Goal: Check status: Check status

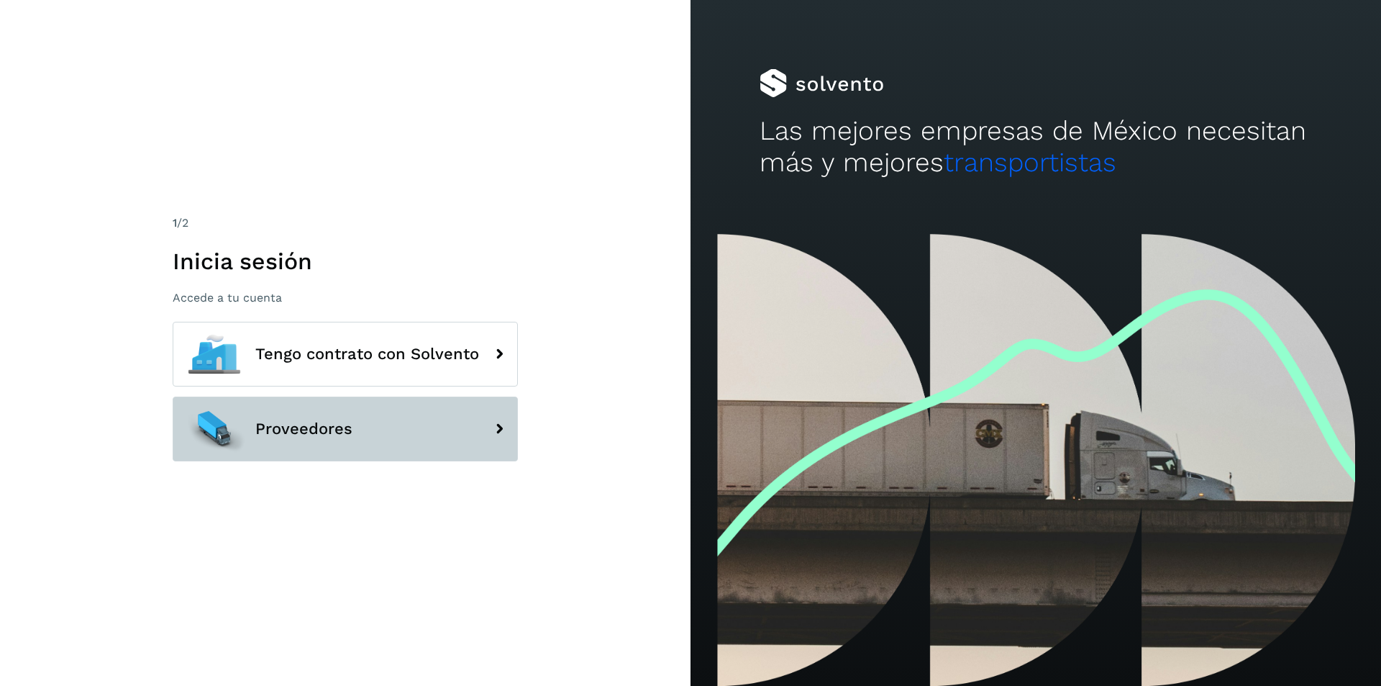
click at [383, 427] on button "Proveedores" at bounding box center [345, 428] width 345 height 65
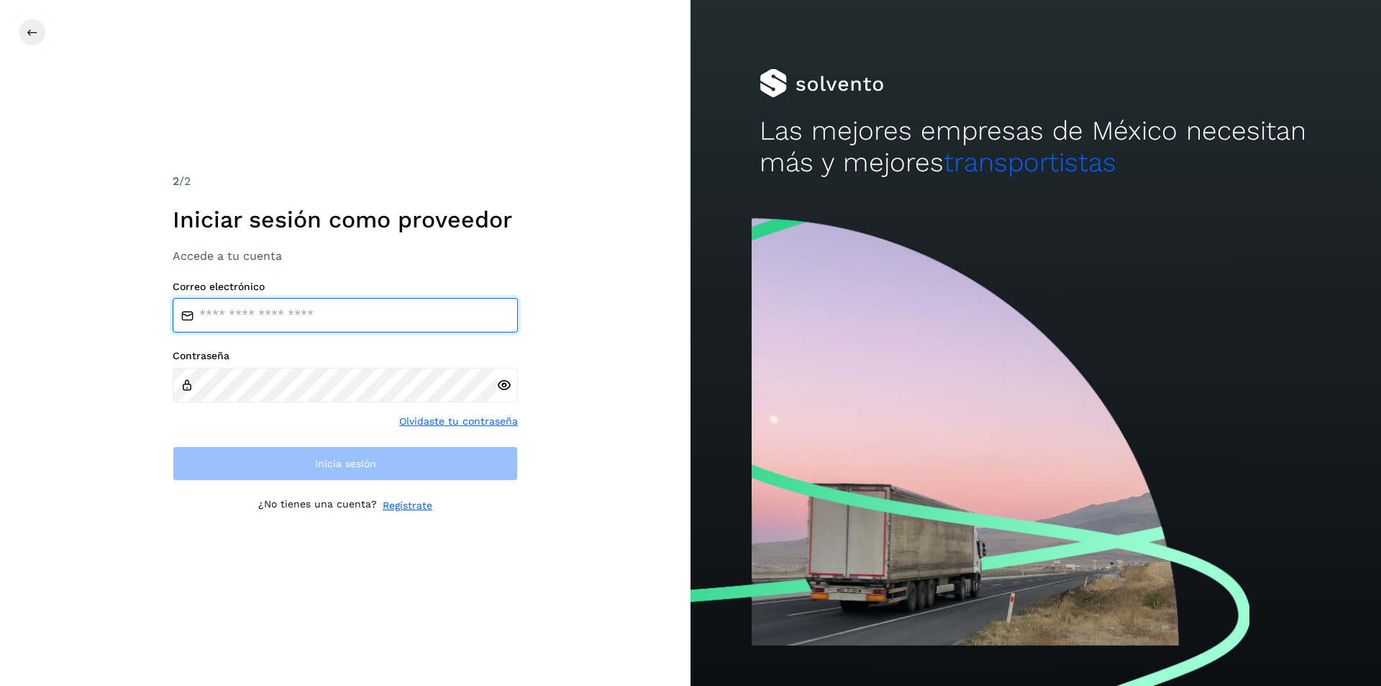
type input "**********"
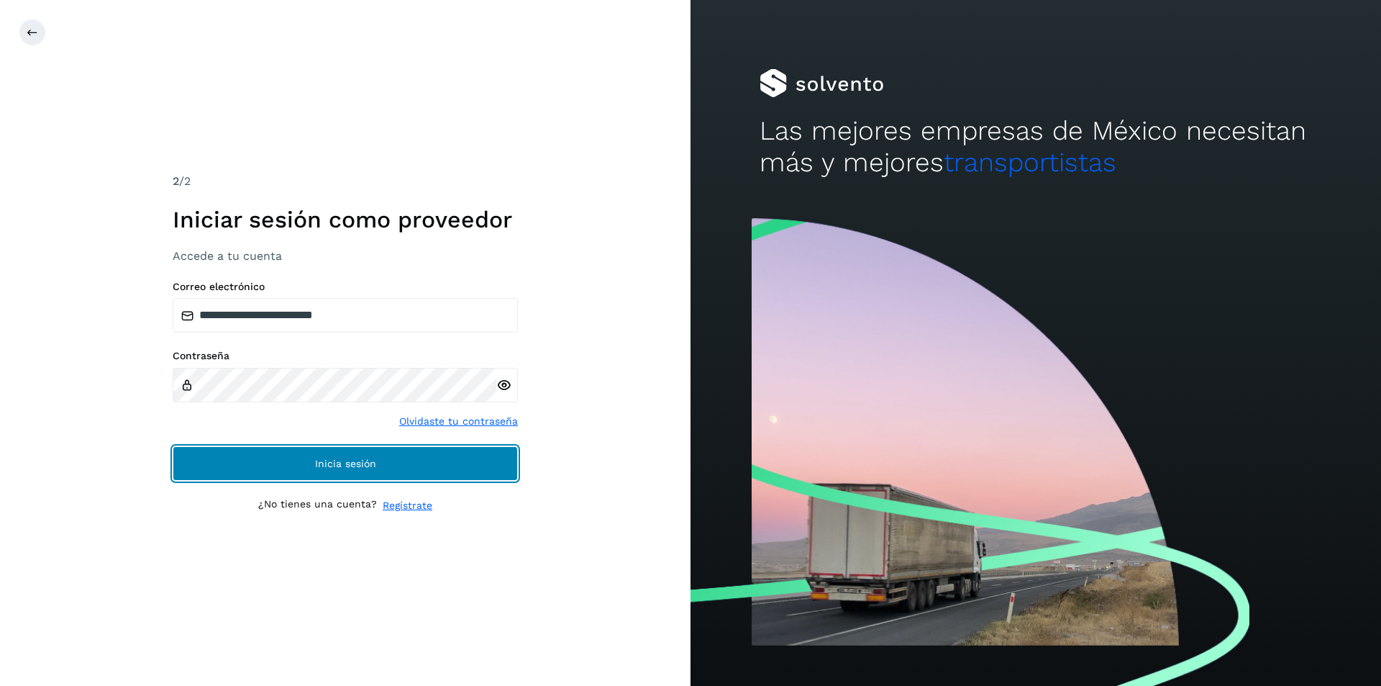
click at [360, 457] on button "Inicia sesión" at bounding box center [345, 463] width 345 height 35
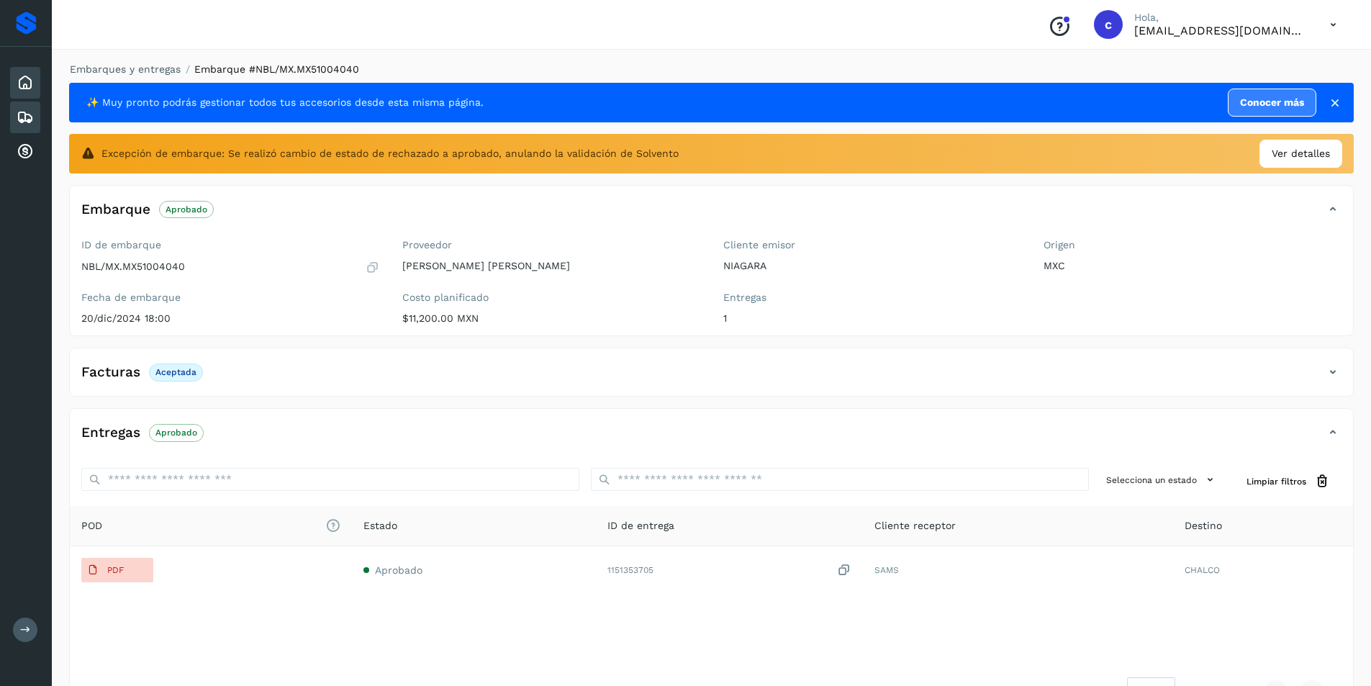
click at [20, 72] on div "Inicio" at bounding box center [25, 83] width 30 height 32
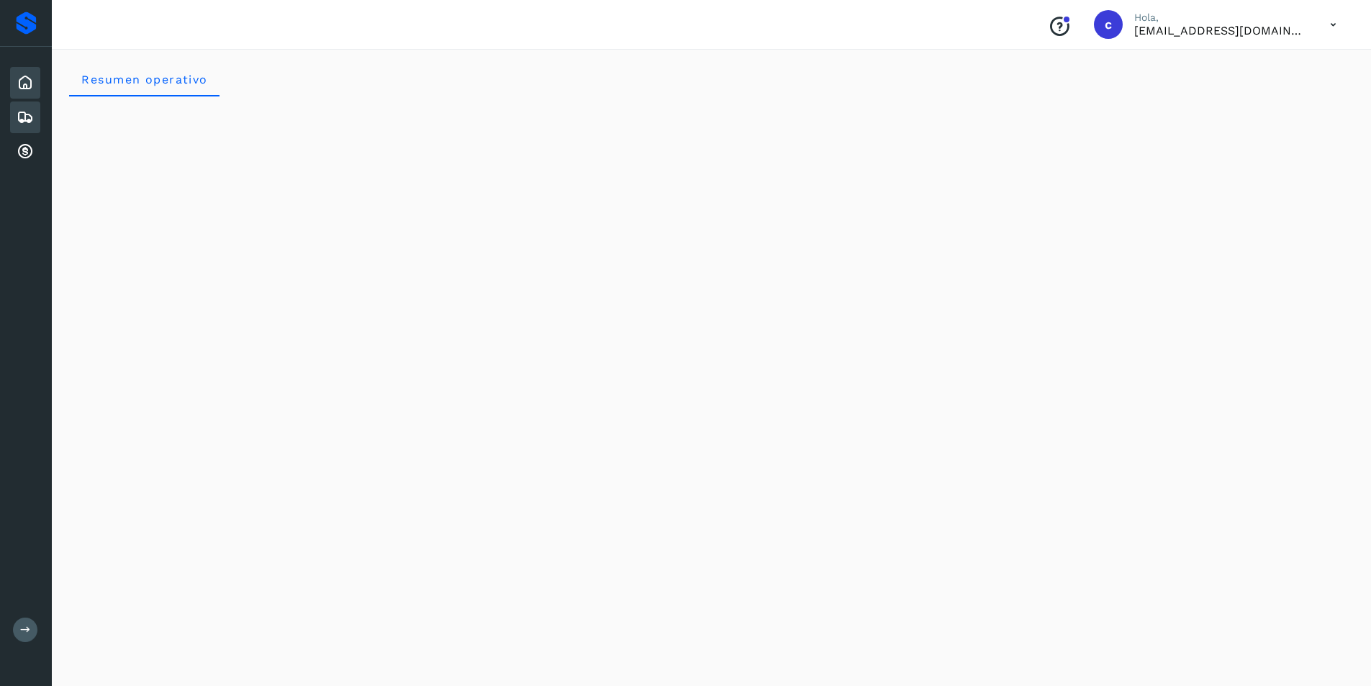
click at [33, 125] on icon at bounding box center [25, 117] width 17 height 17
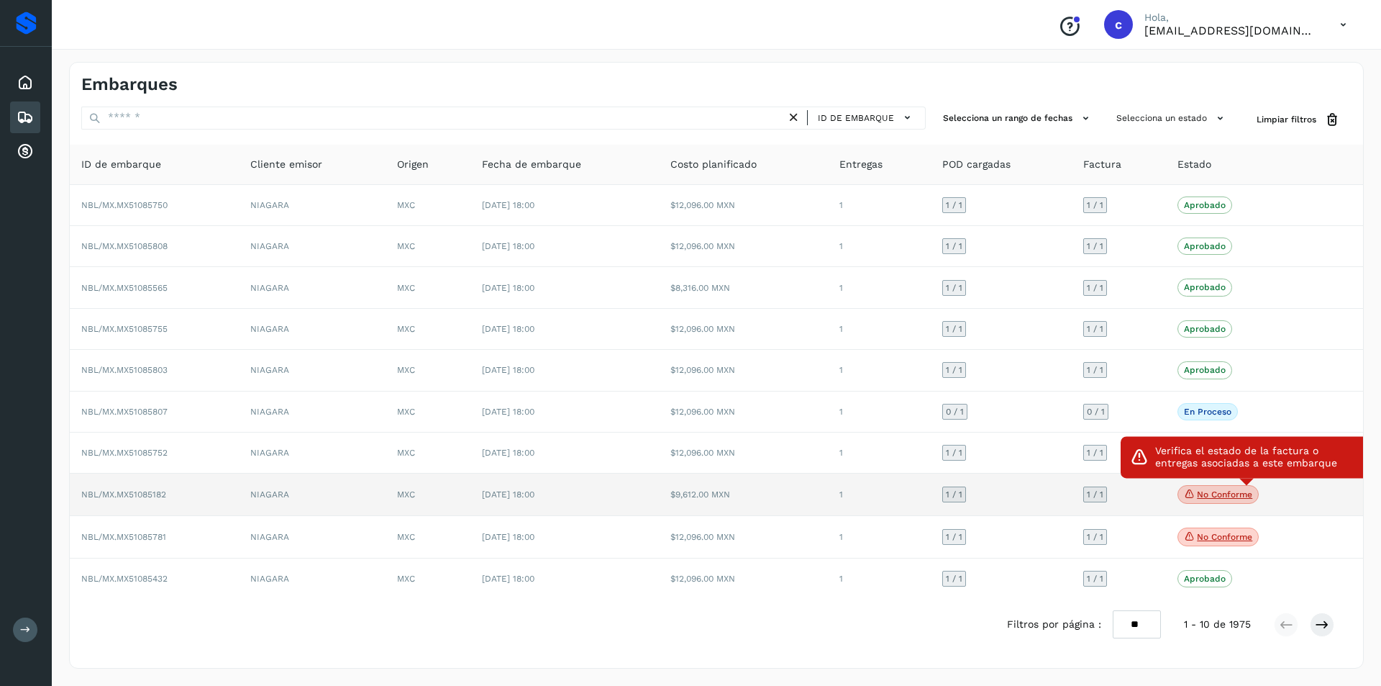
click at [1215, 496] on p "No conforme" at bounding box center [1224, 494] width 55 height 10
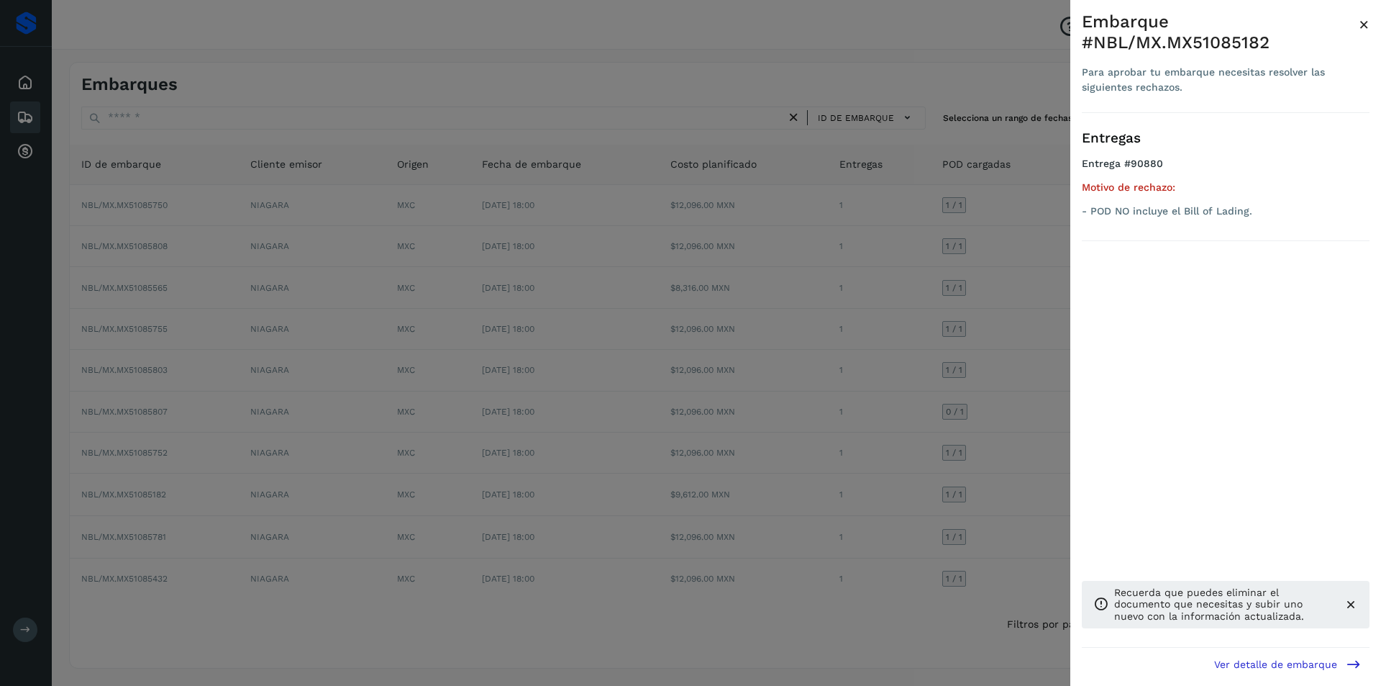
click at [961, 494] on div at bounding box center [690, 343] width 1381 height 686
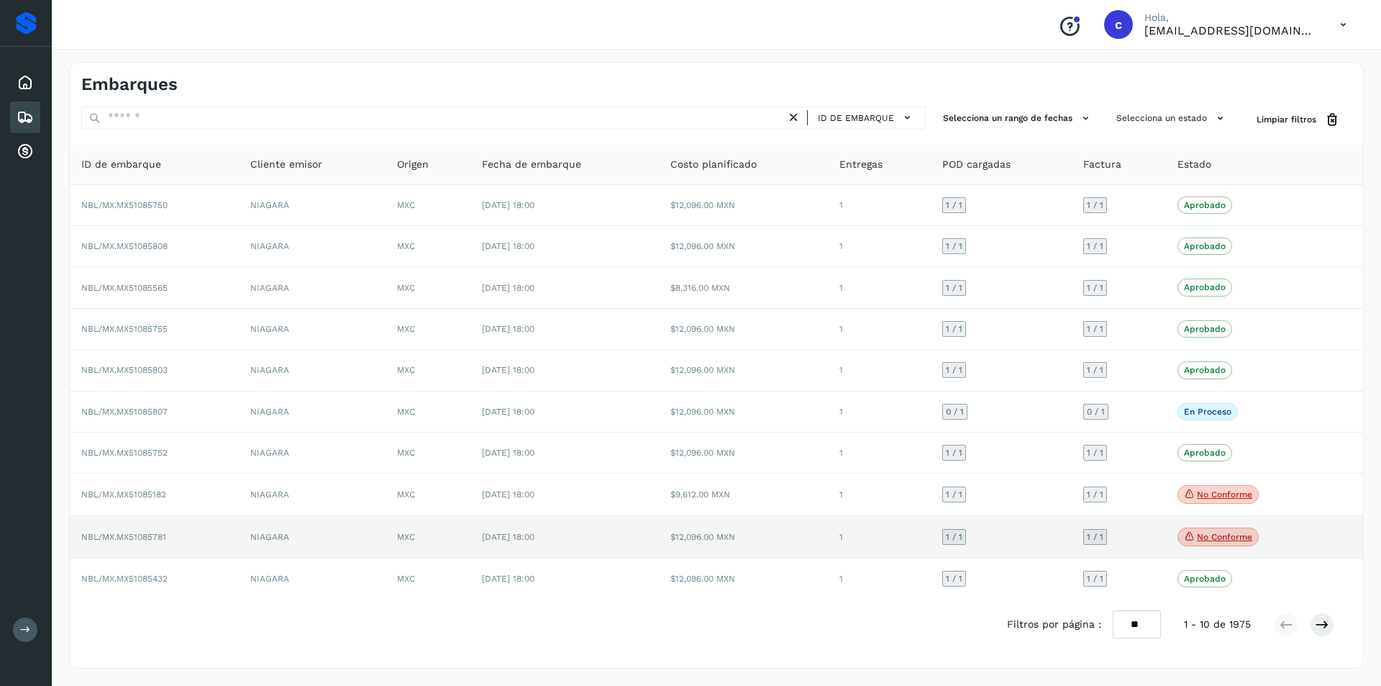
click at [1190, 543] on icon at bounding box center [1190, 536] width 12 height 13
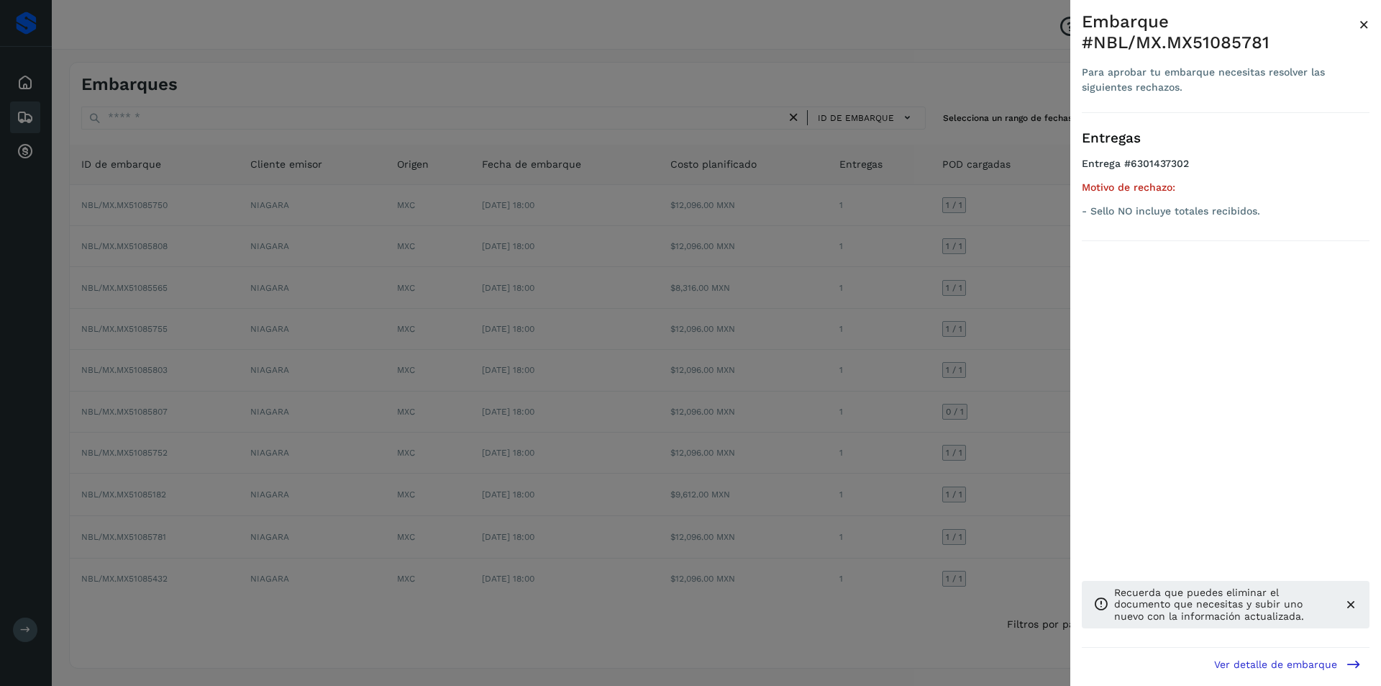
click at [971, 532] on div at bounding box center [690, 343] width 1381 height 686
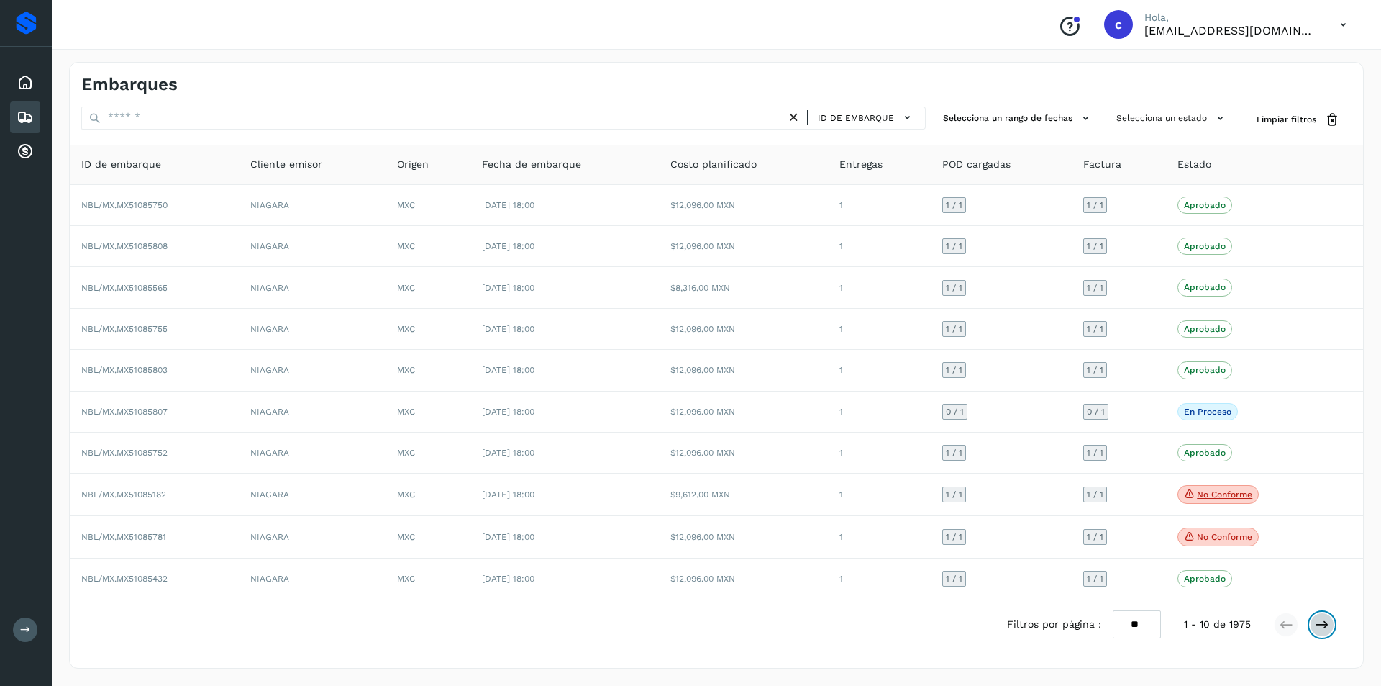
click at [1318, 622] on icon at bounding box center [1322, 624] width 14 height 14
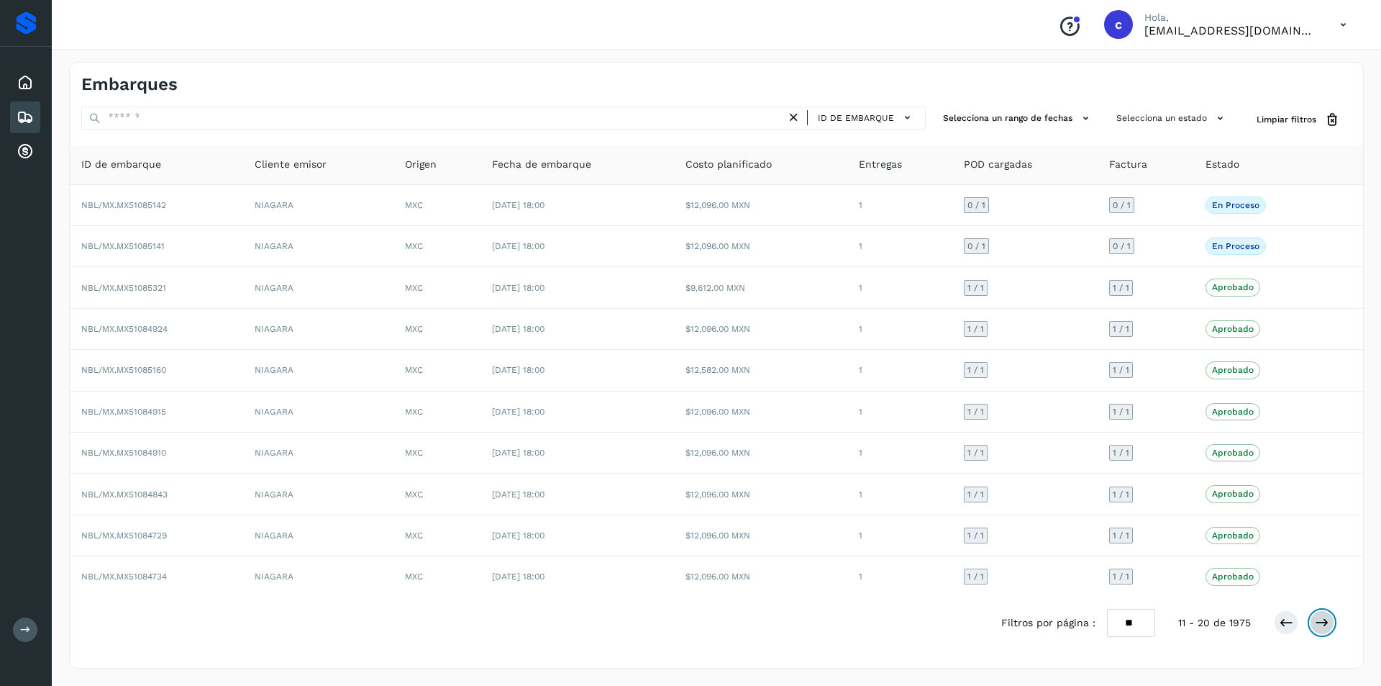
click at [1328, 625] on icon at bounding box center [1322, 622] width 14 height 14
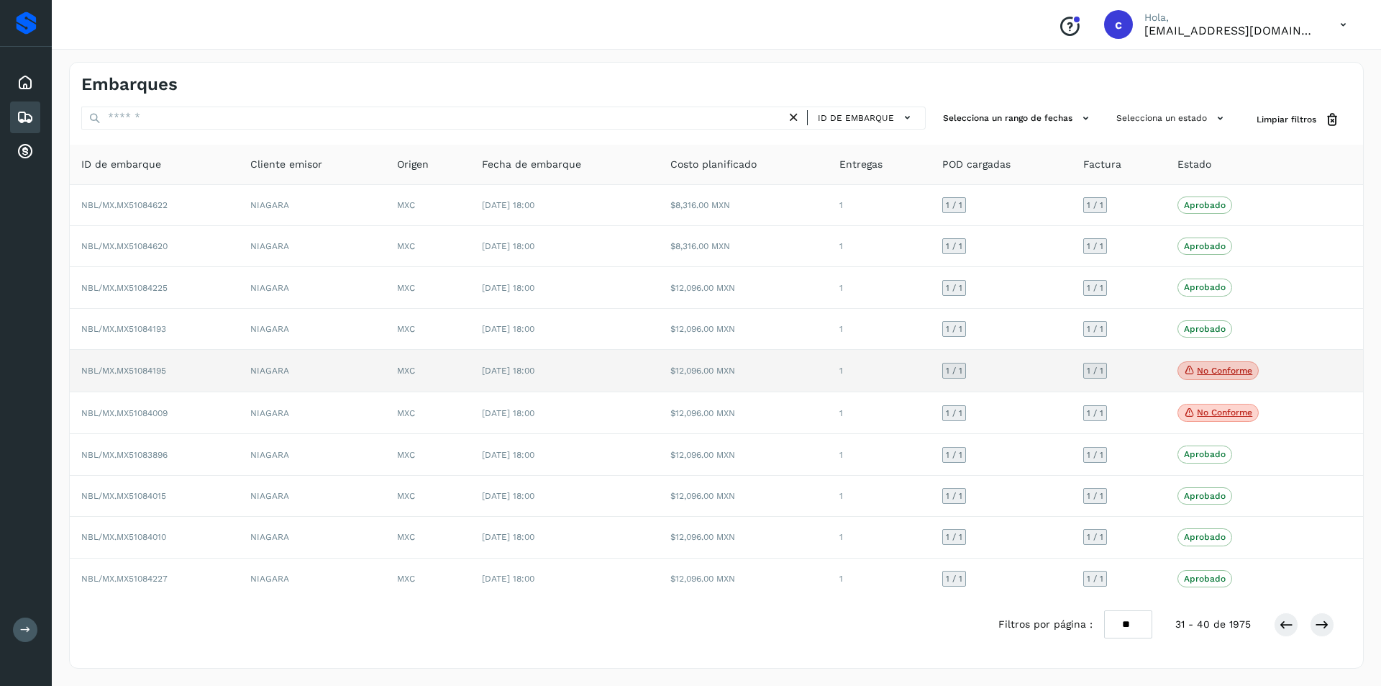
click at [1208, 366] on p "No conforme" at bounding box center [1224, 371] width 55 height 10
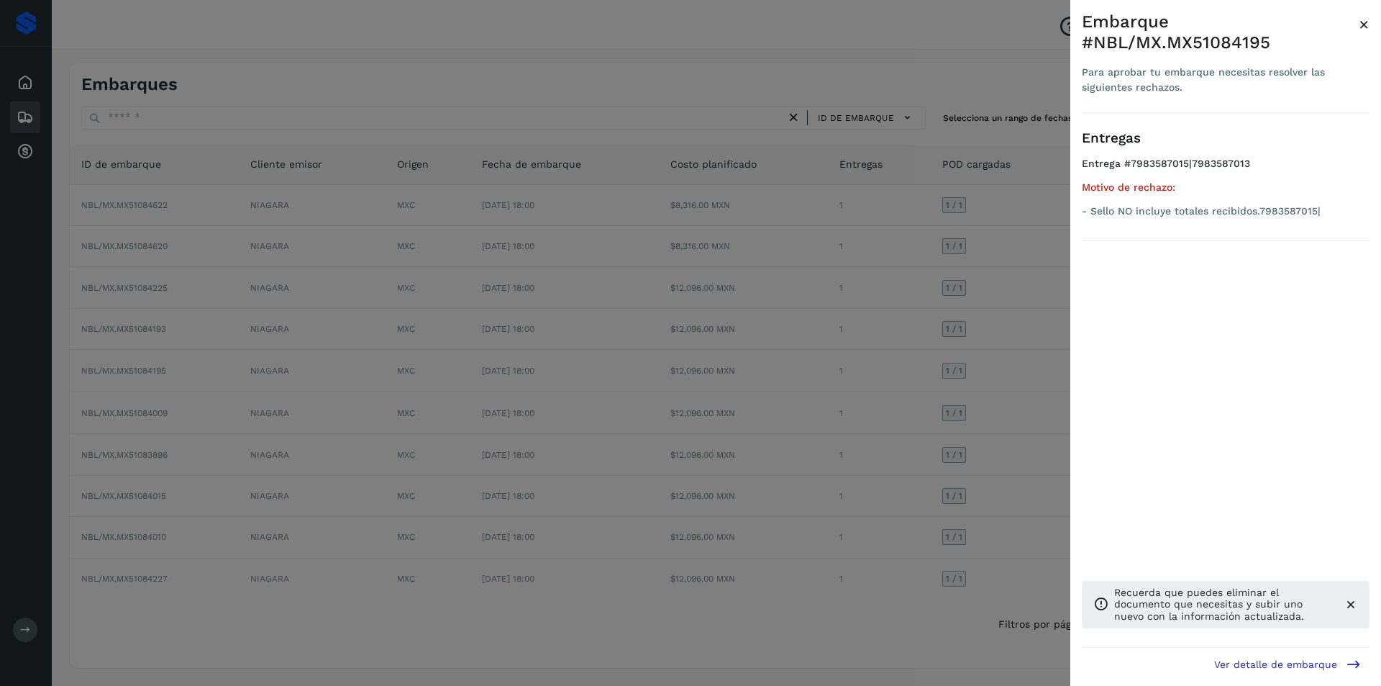
click at [960, 368] on div at bounding box center [690, 343] width 1381 height 686
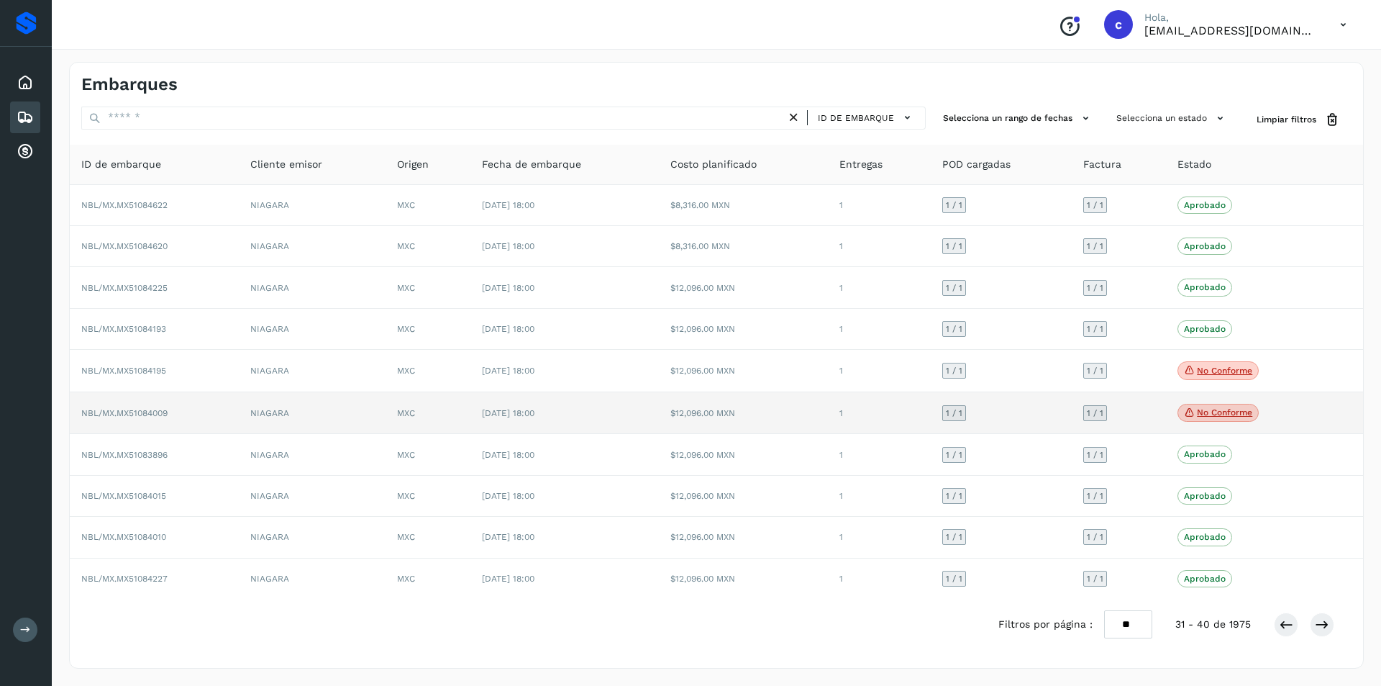
click at [1219, 409] on p "No conforme" at bounding box center [1224, 412] width 55 height 10
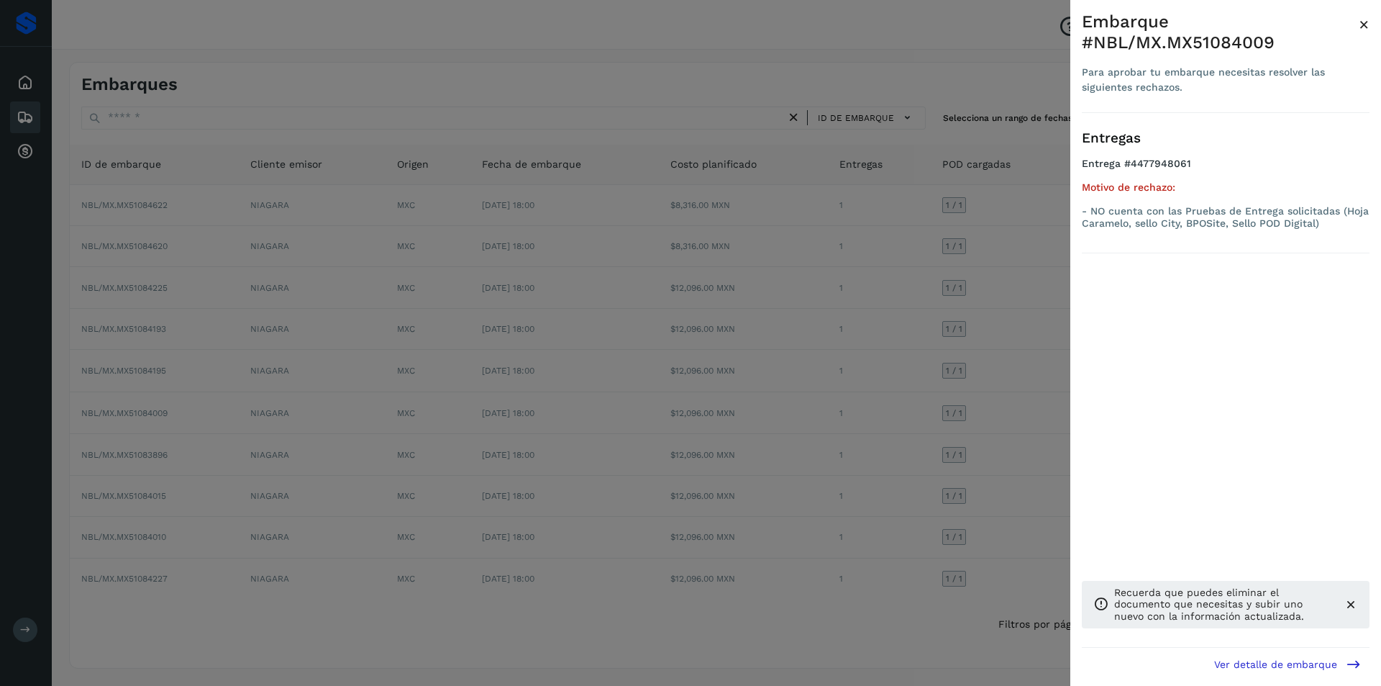
click at [1033, 411] on div at bounding box center [690, 343] width 1381 height 686
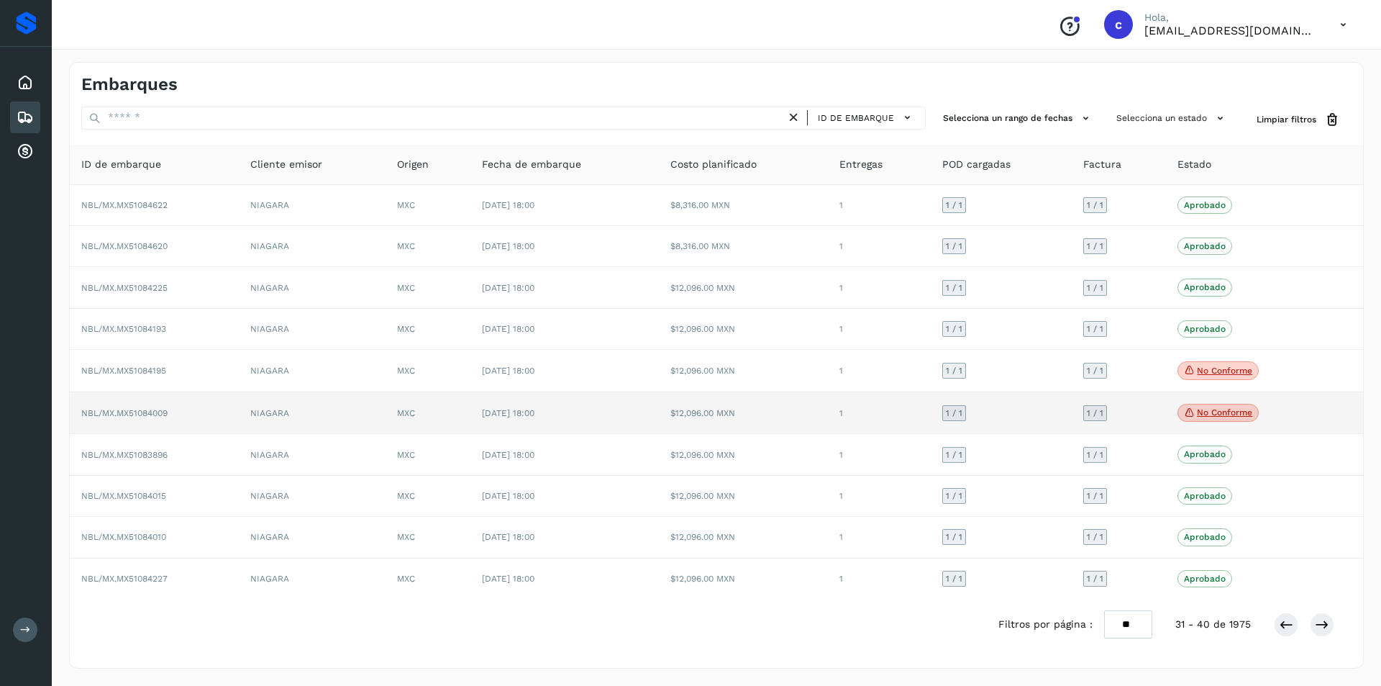
click at [535, 409] on span "[DATE] 18:00" at bounding box center [508, 413] width 53 height 10
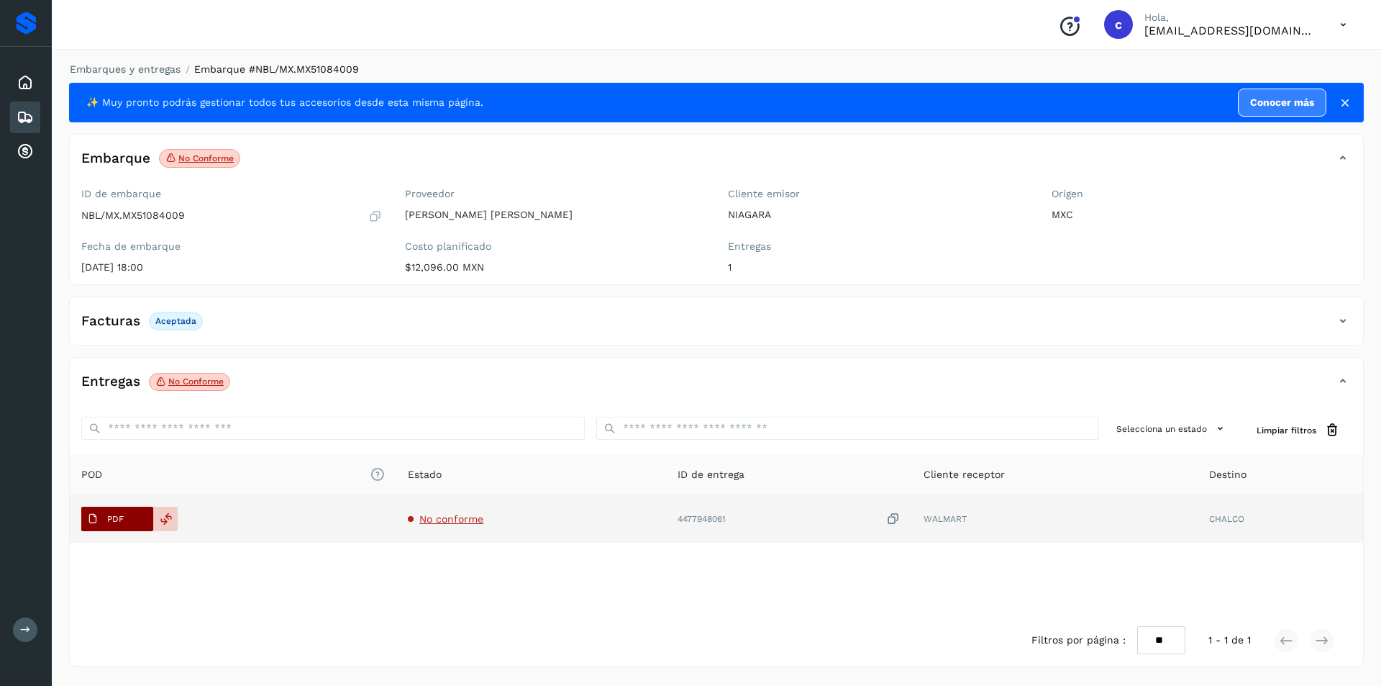
click at [117, 511] on span "PDF" at bounding box center [105, 518] width 48 height 23
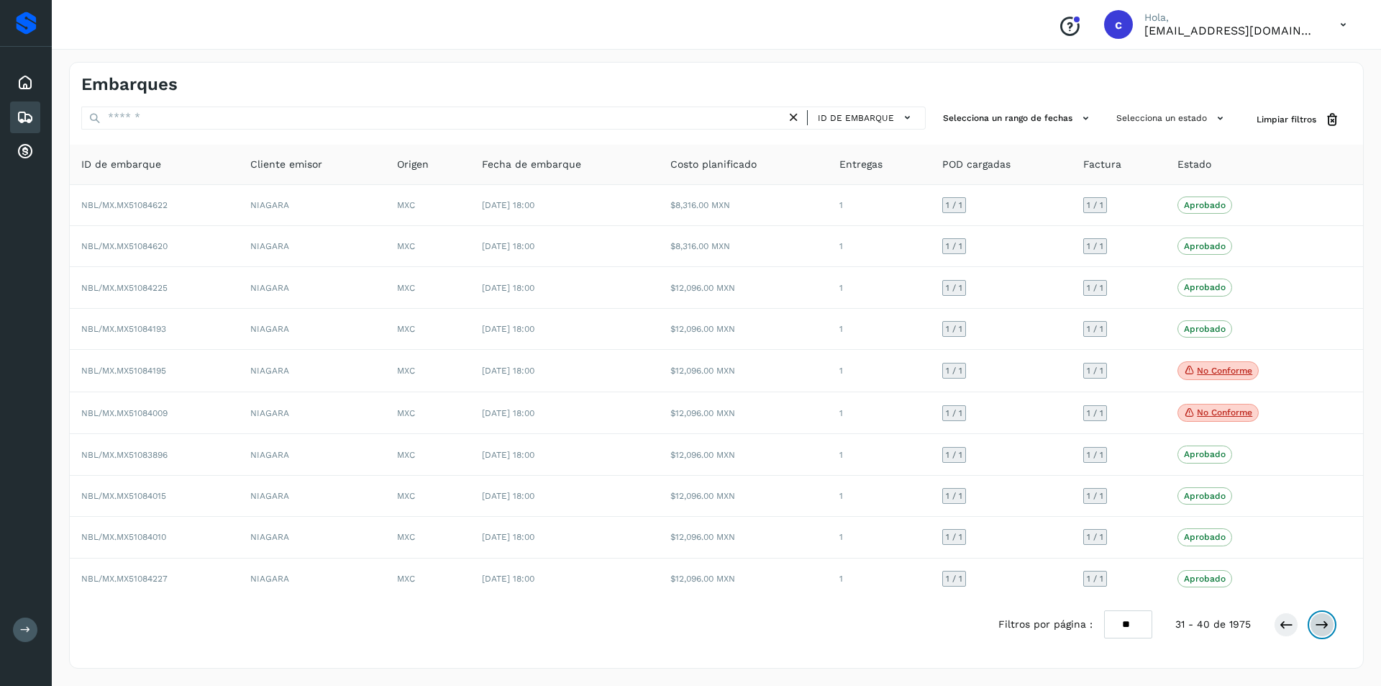
click at [1320, 623] on icon at bounding box center [1322, 624] width 14 height 14
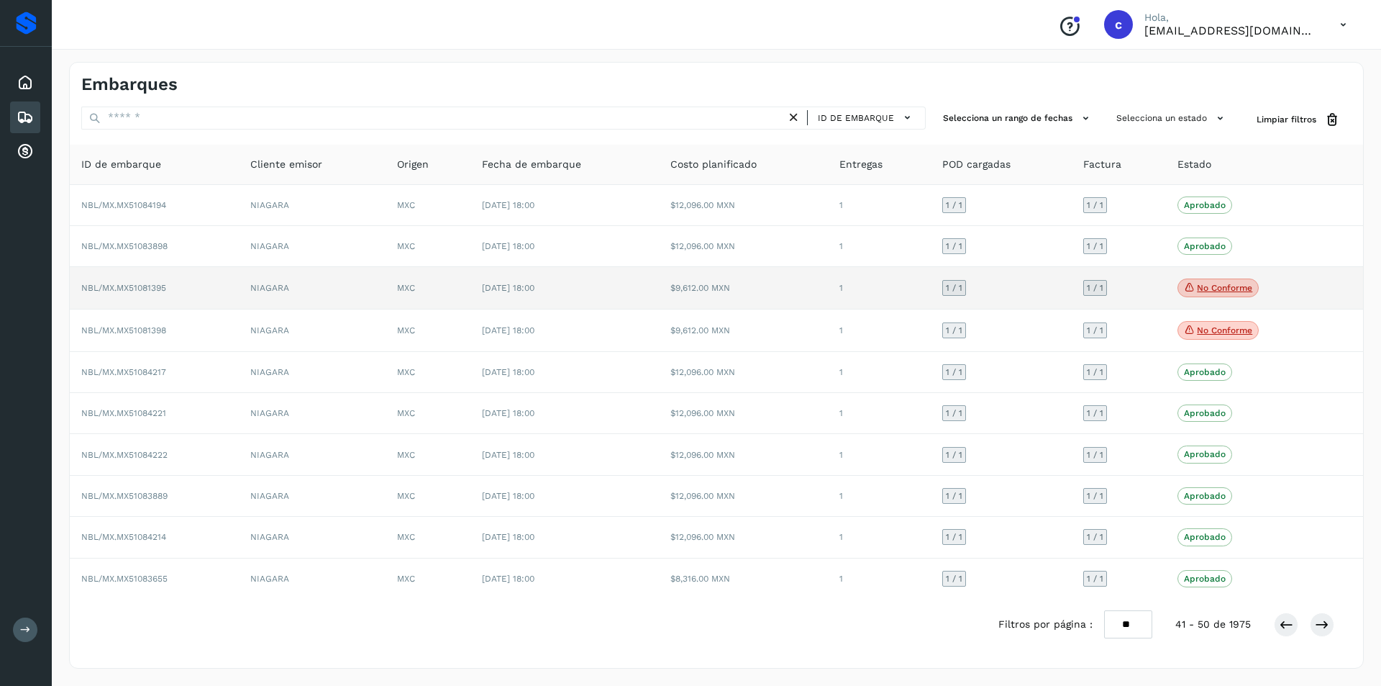
click at [1209, 286] on p "No conforme" at bounding box center [1224, 288] width 55 height 10
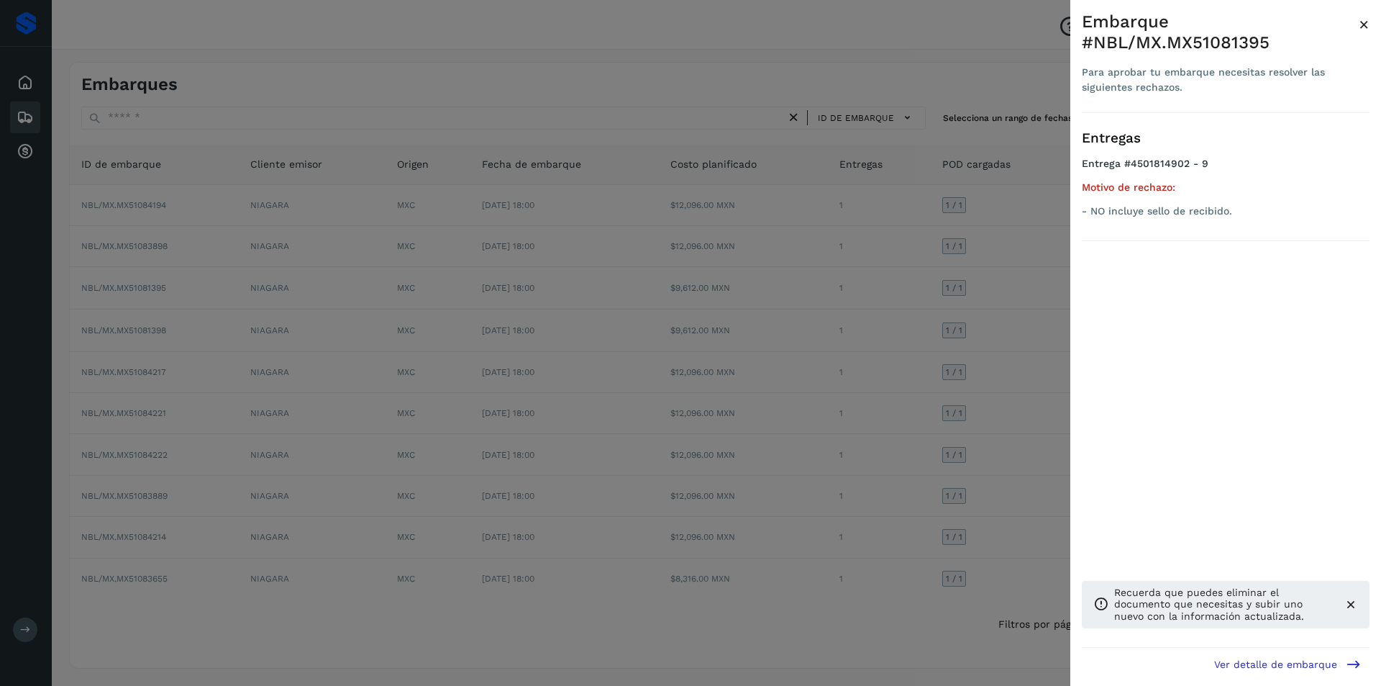
click at [872, 286] on div at bounding box center [690, 343] width 1381 height 686
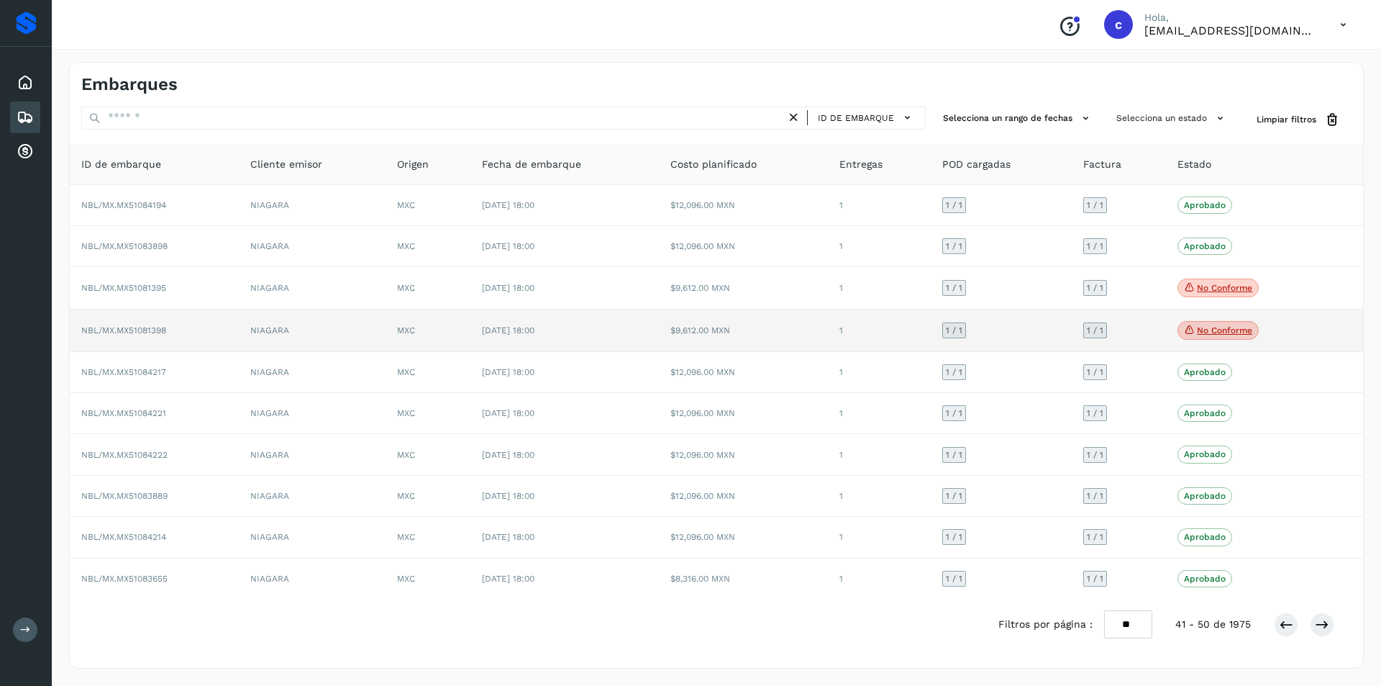
click at [1197, 333] on p "No conforme" at bounding box center [1224, 330] width 55 height 10
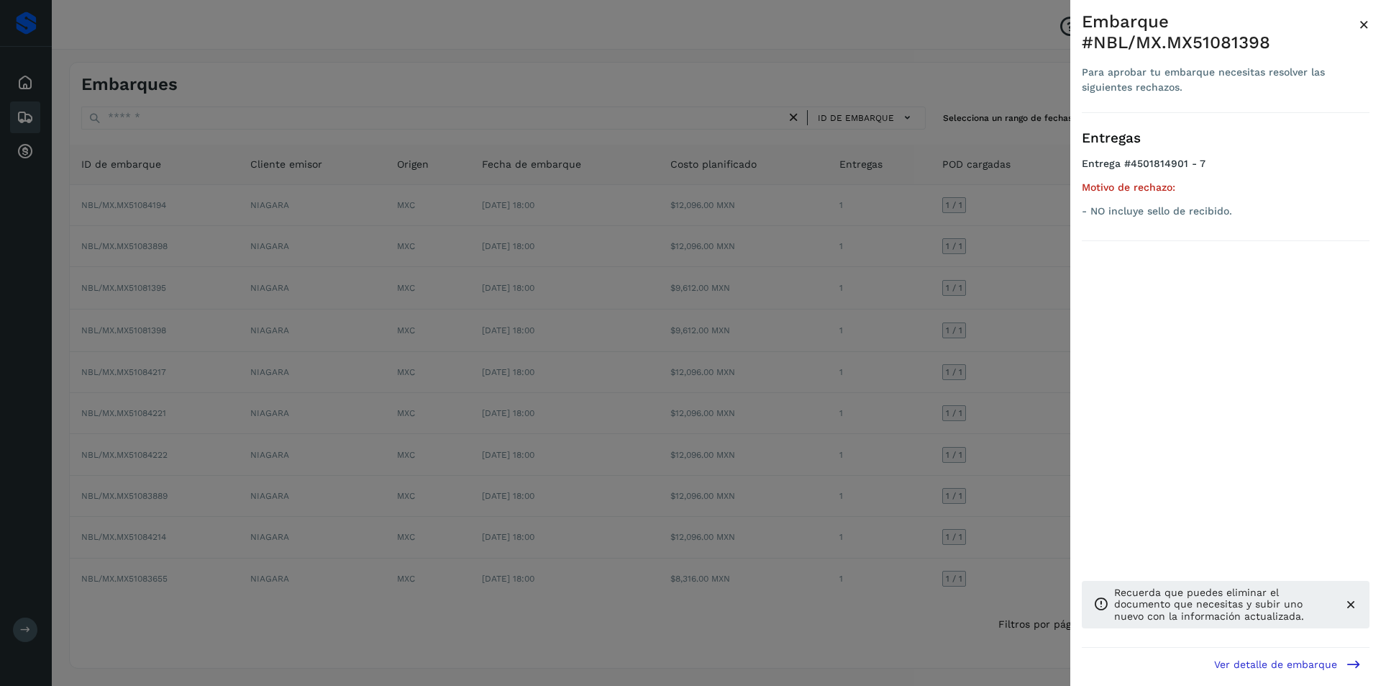
click at [785, 321] on div at bounding box center [690, 343] width 1381 height 686
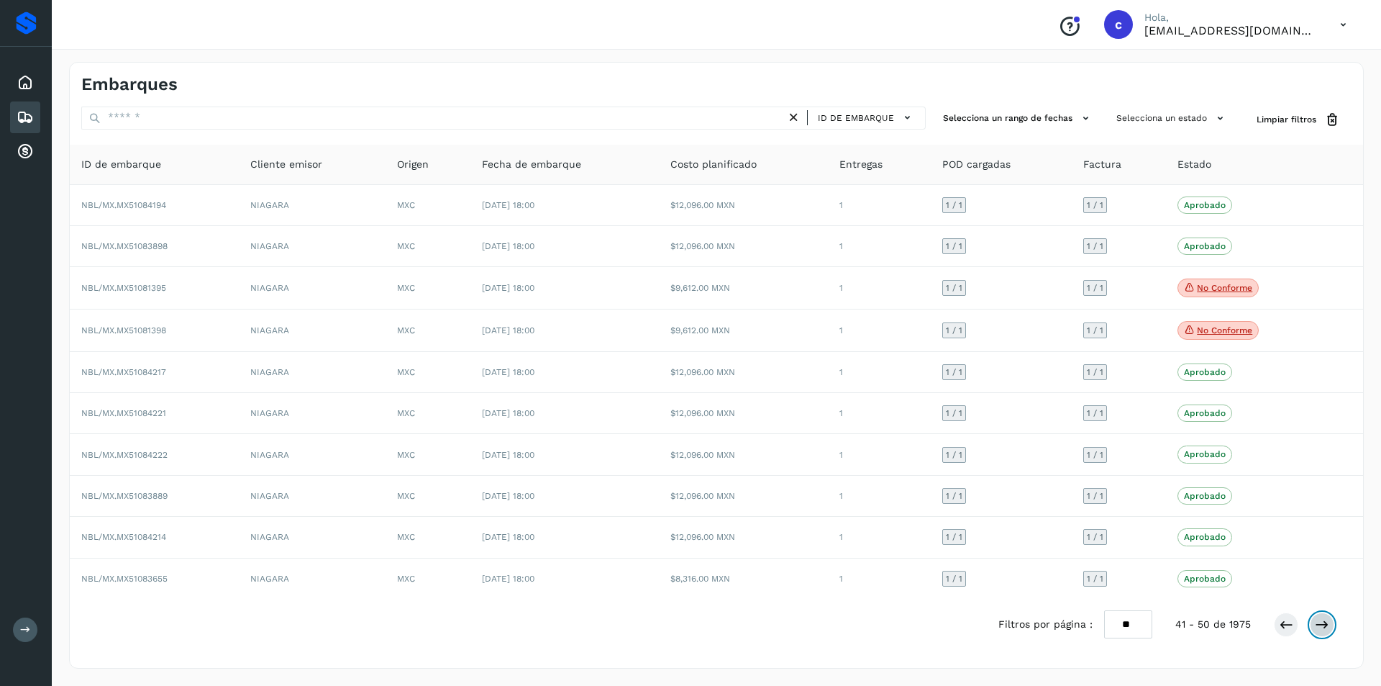
click at [1333, 621] on button at bounding box center [1322, 624] width 24 height 24
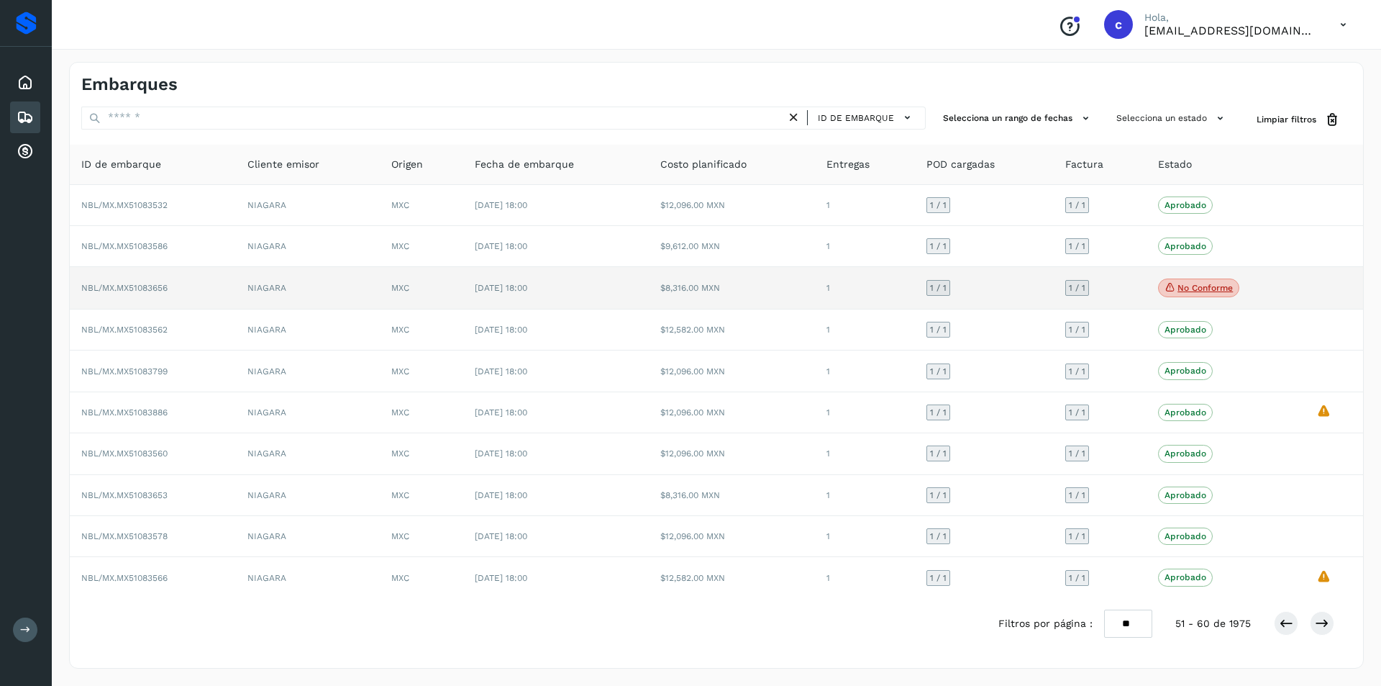
click at [1198, 281] on span "No conforme" at bounding box center [1198, 287] width 81 height 19
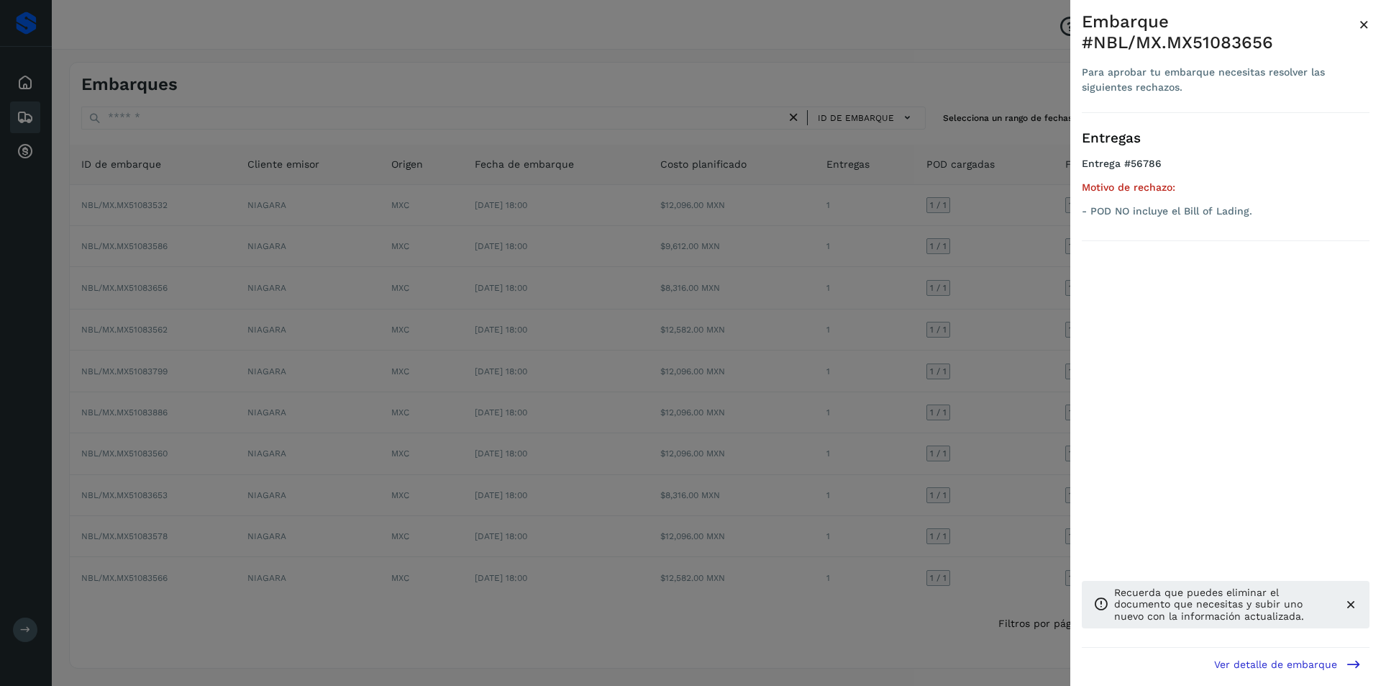
click at [940, 306] on div at bounding box center [690, 343] width 1381 height 686
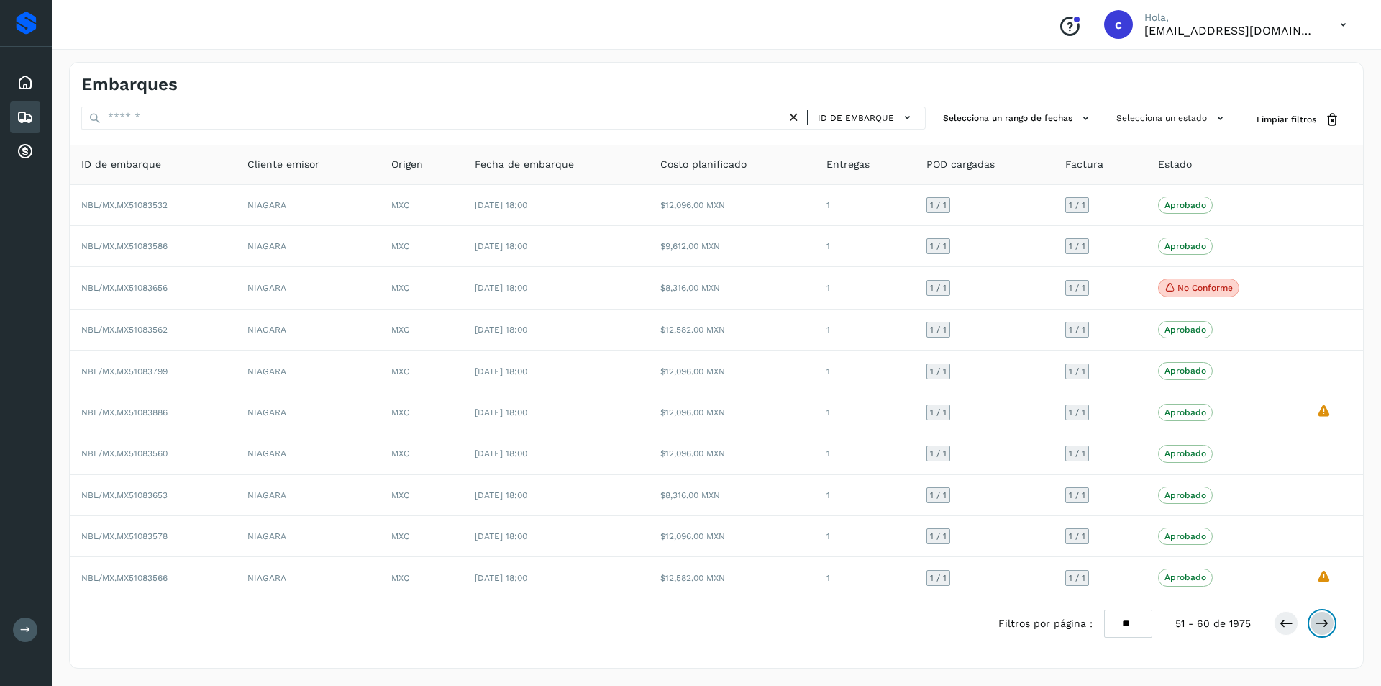
click at [1320, 622] on icon at bounding box center [1322, 623] width 14 height 14
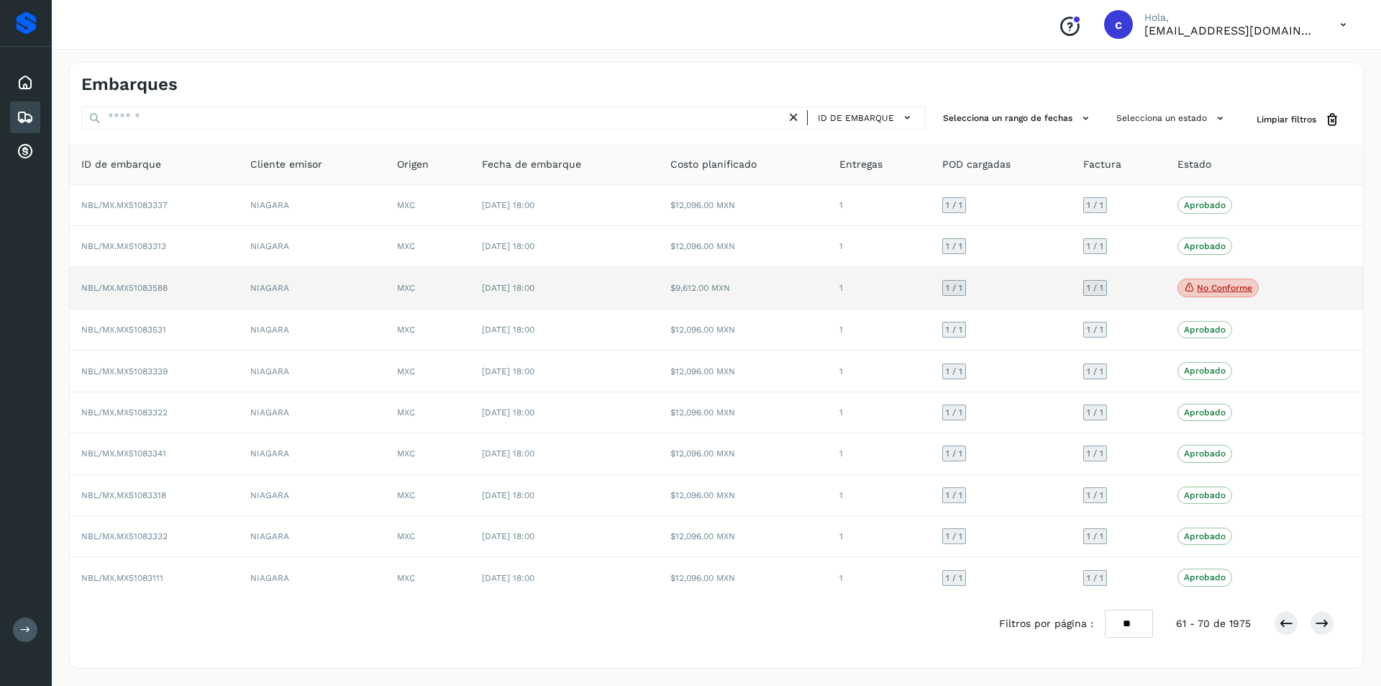
click at [1206, 286] on p "No conforme" at bounding box center [1224, 288] width 55 height 10
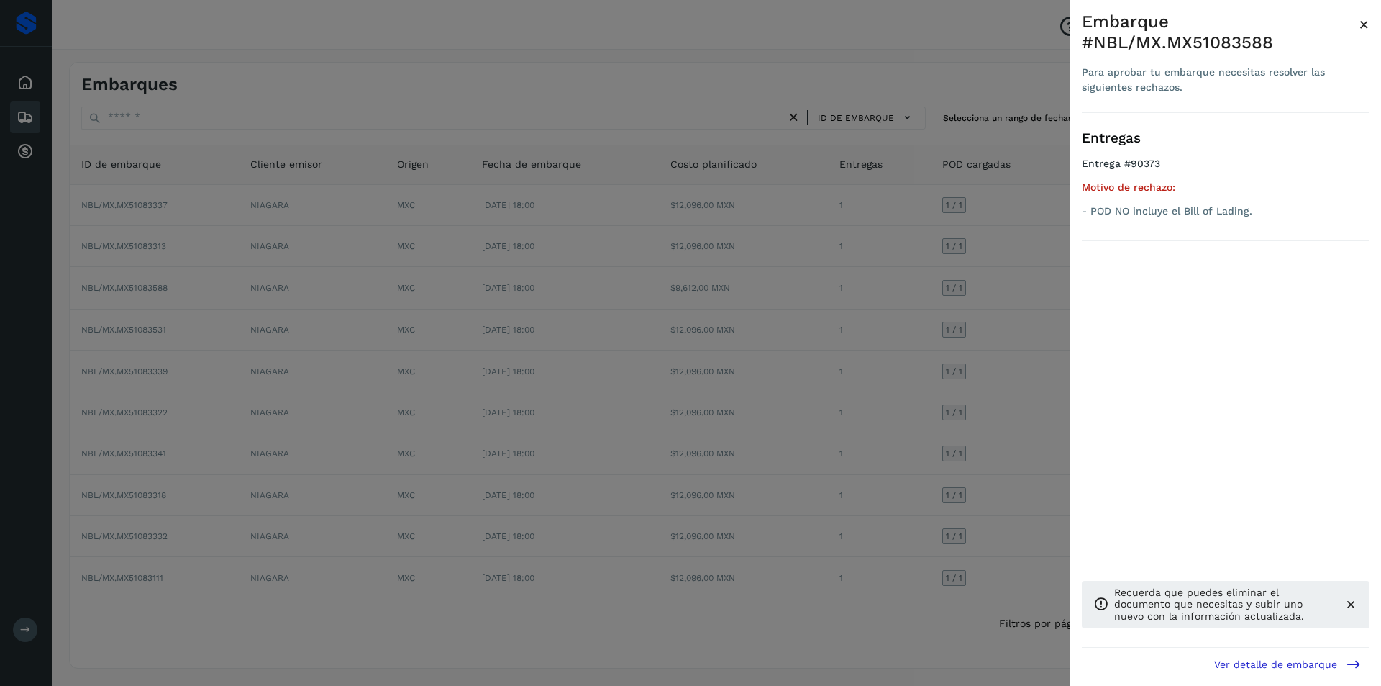
click at [965, 293] on div at bounding box center [690, 343] width 1381 height 686
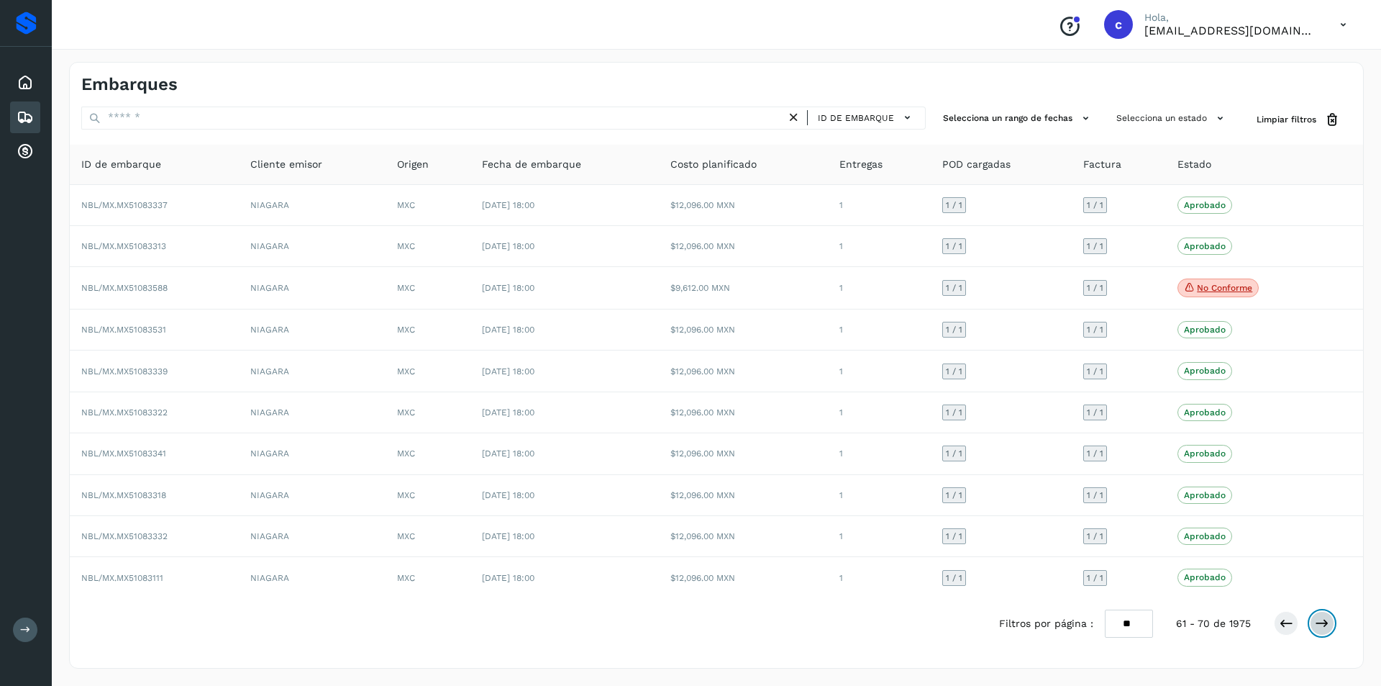
click at [1325, 632] on button at bounding box center [1322, 623] width 24 height 24
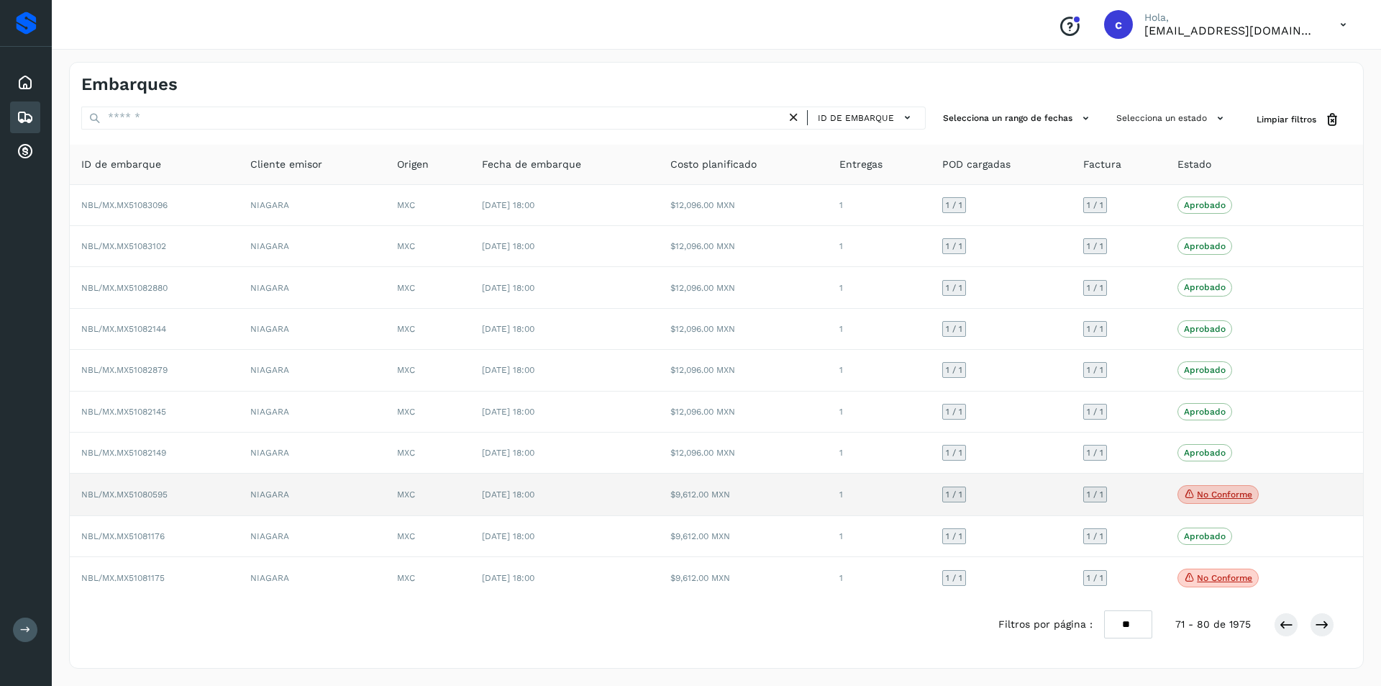
click at [1254, 495] on span "No conforme" at bounding box center [1218, 494] width 81 height 19
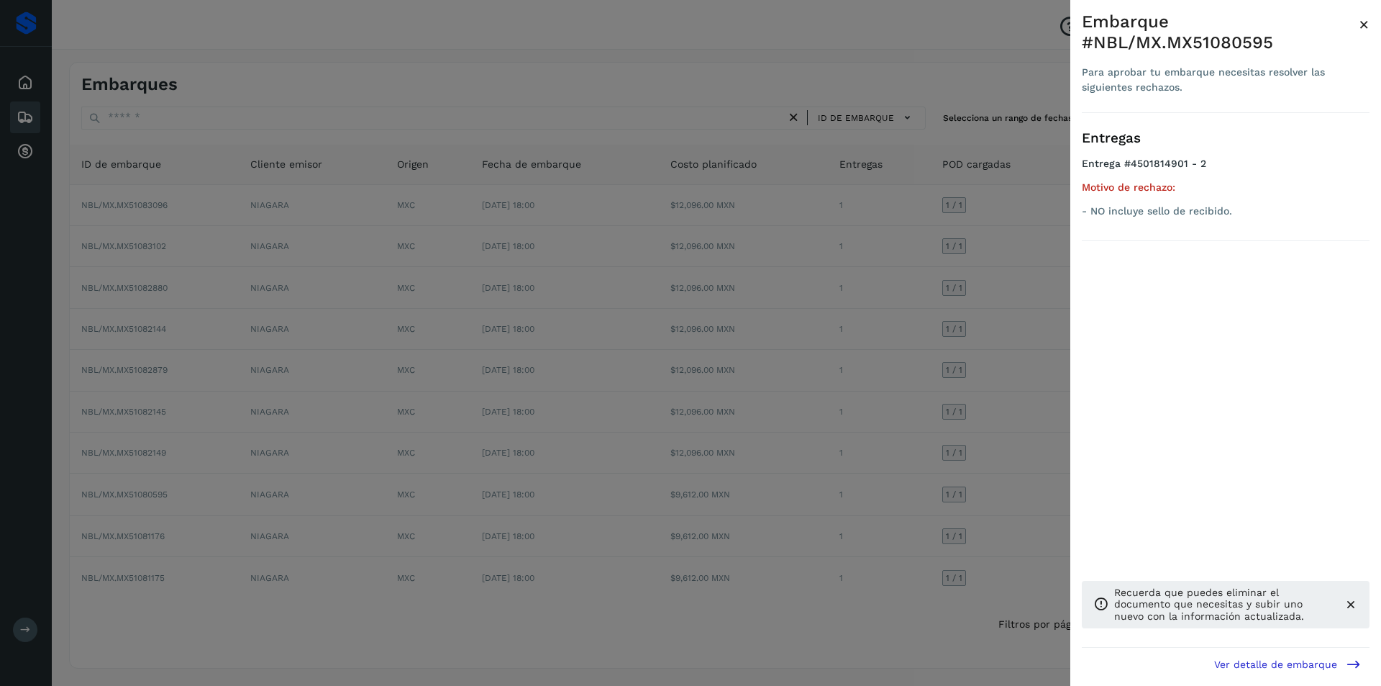
click at [976, 463] on div at bounding box center [690, 343] width 1381 height 686
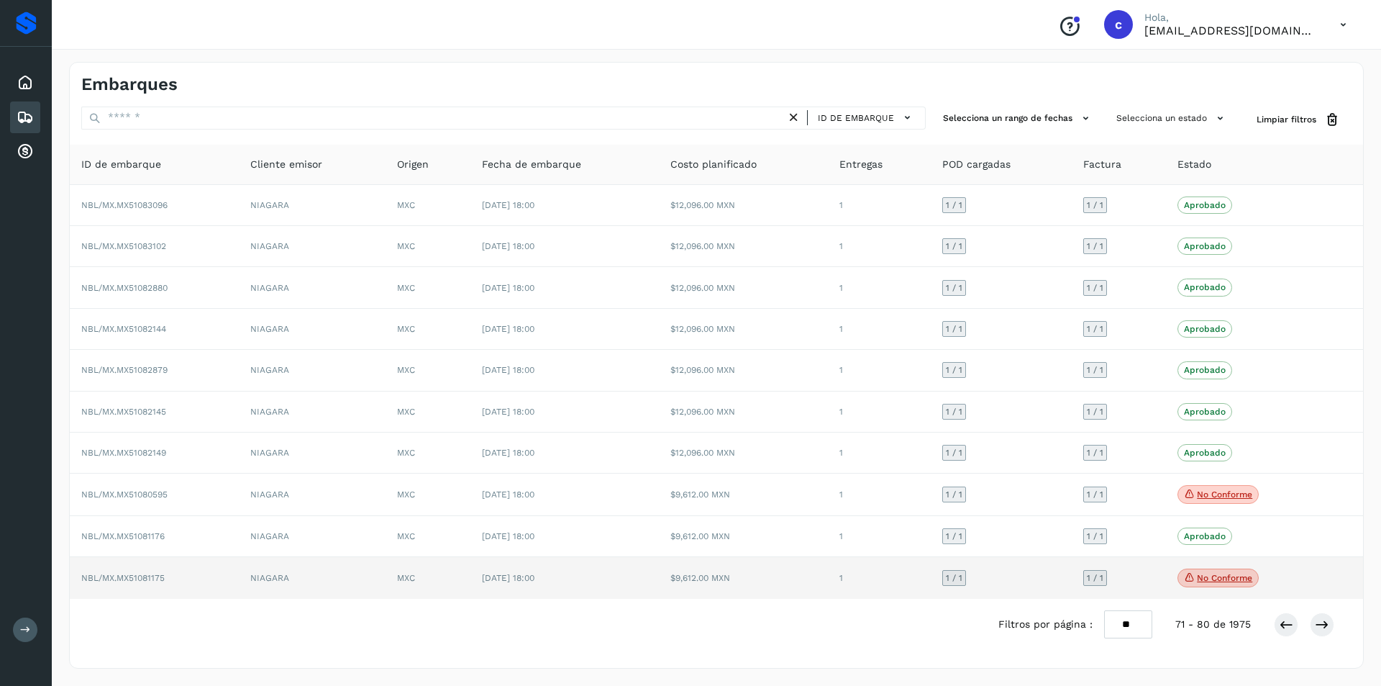
click at [1208, 576] on p "No conforme" at bounding box center [1224, 578] width 55 height 10
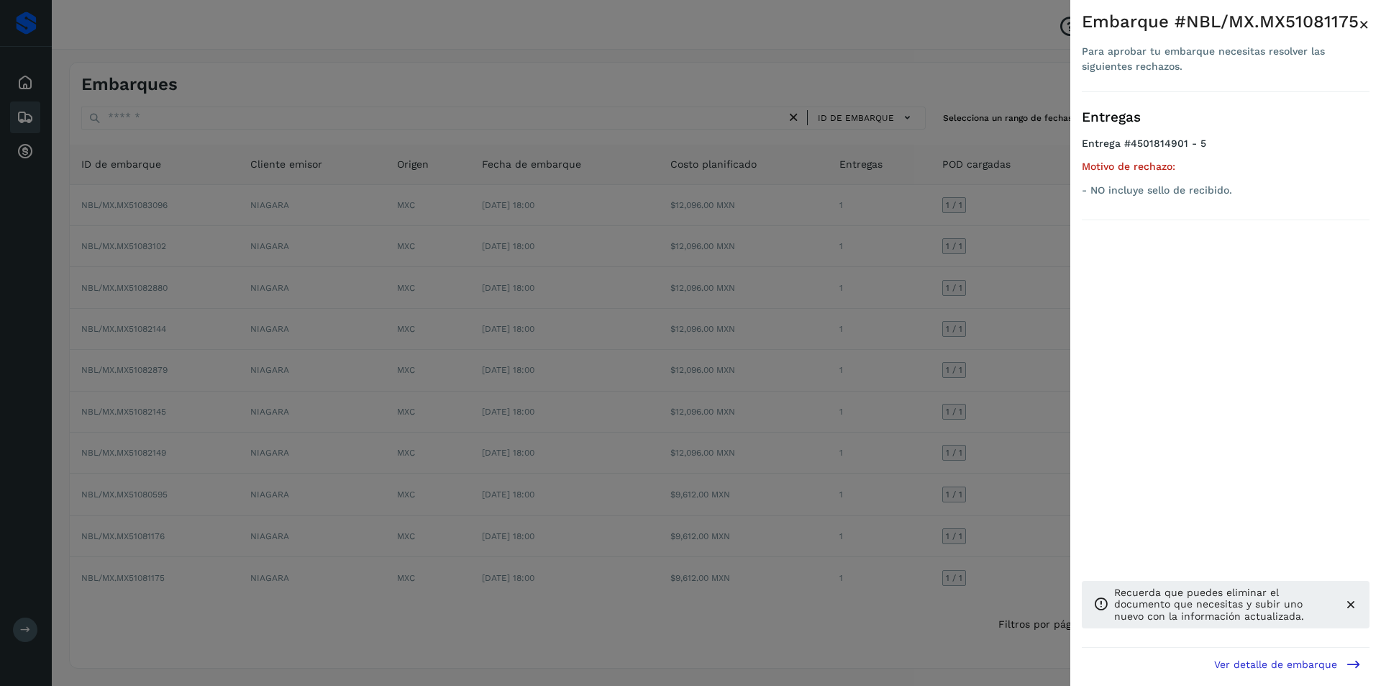
click at [956, 509] on div at bounding box center [690, 343] width 1381 height 686
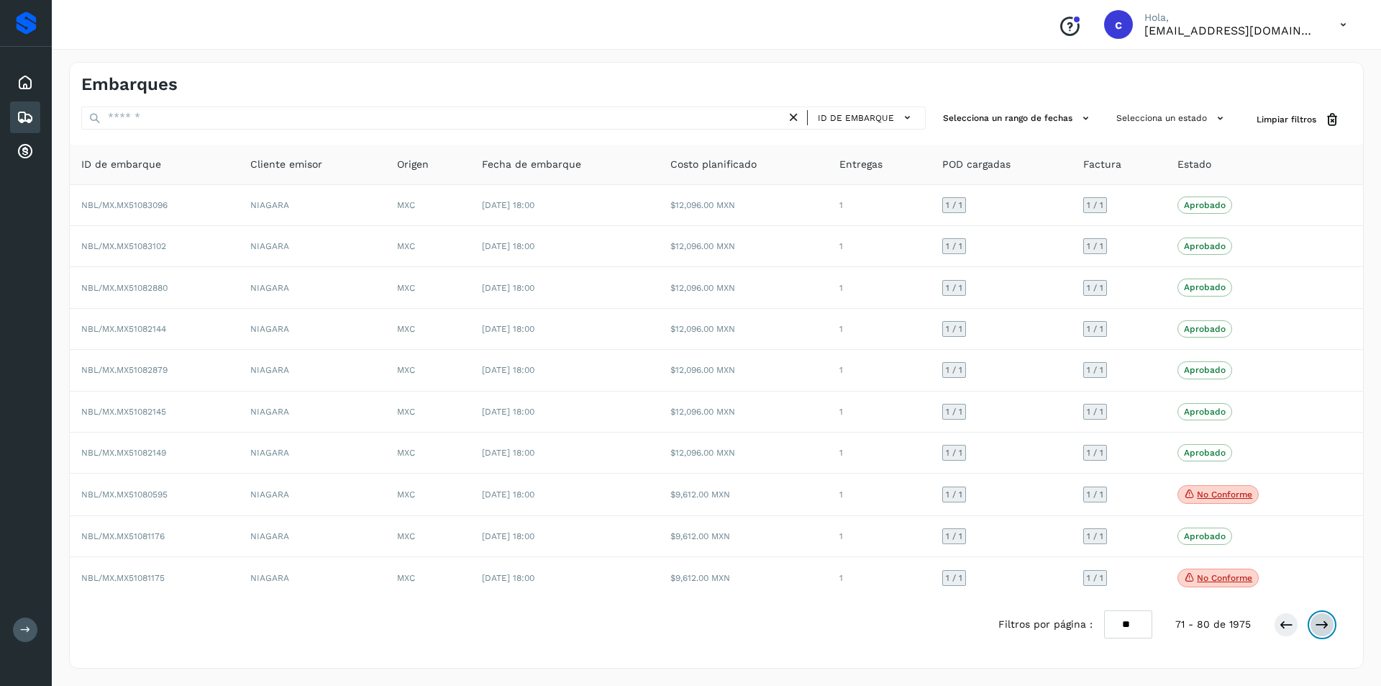
click at [1327, 622] on icon at bounding box center [1322, 624] width 14 height 14
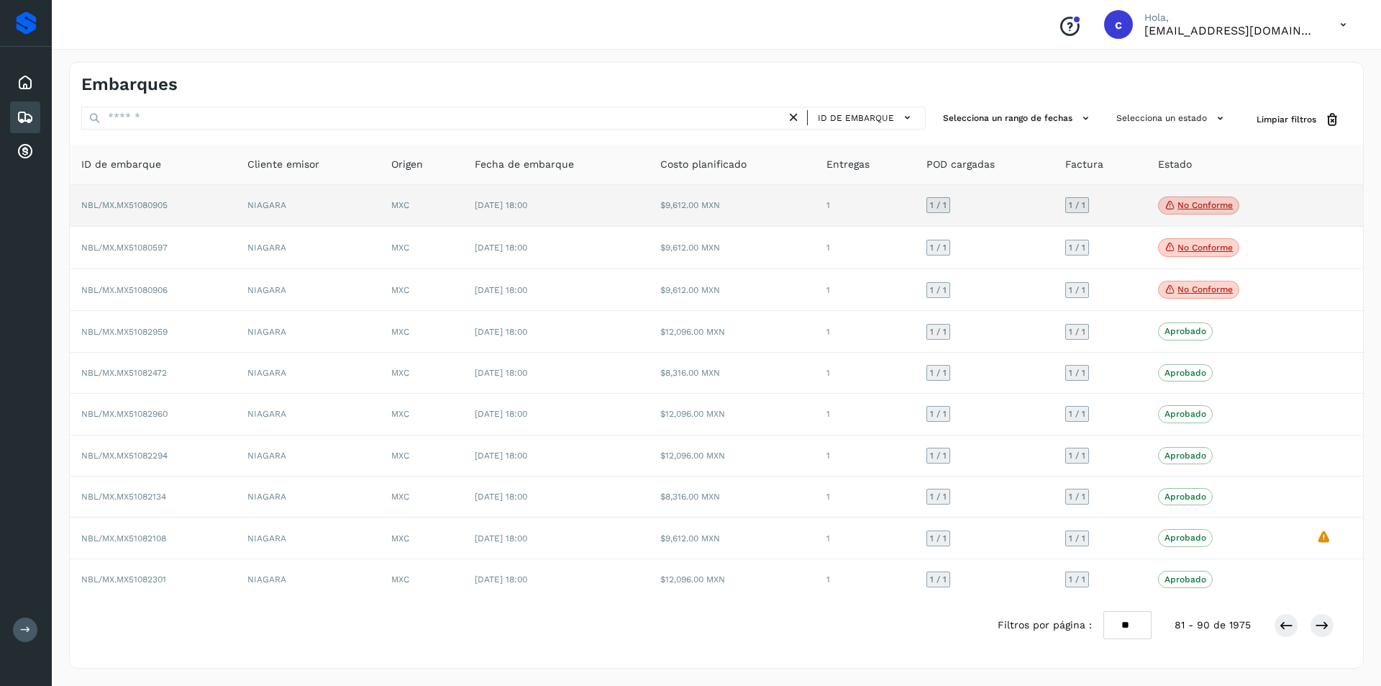
click at [1194, 204] on p "No conforme" at bounding box center [1205, 205] width 55 height 10
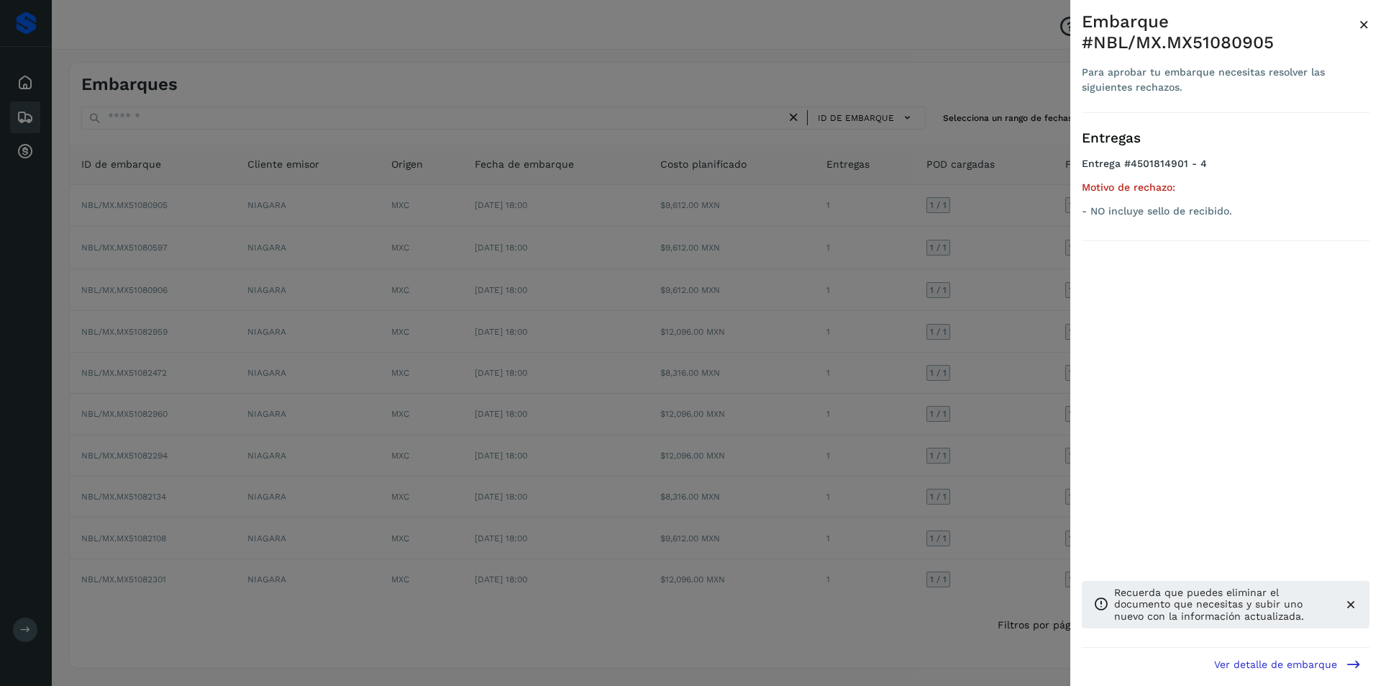
click at [1032, 254] on div at bounding box center [690, 343] width 1381 height 686
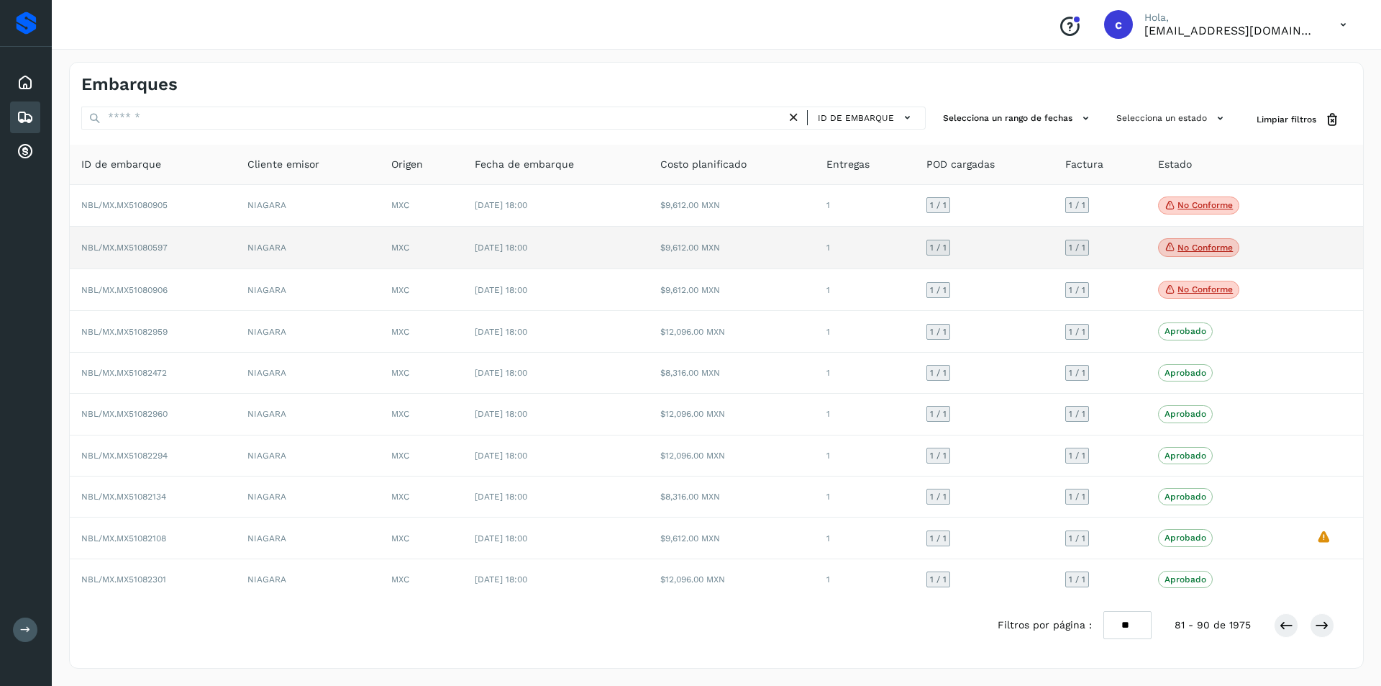
click at [1174, 248] on icon at bounding box center [1171, 246] width 12 height 13
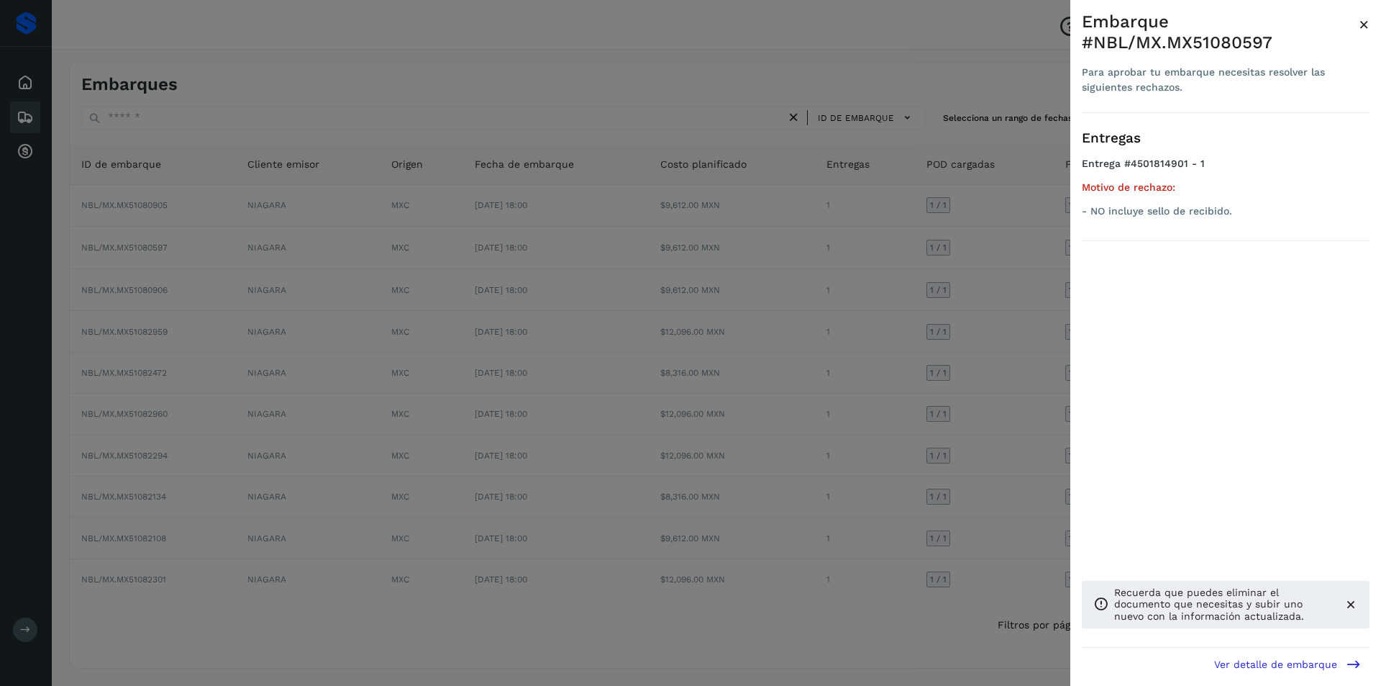
click at [1027, 314] on div at bounding box center [690, 343] width 1381 height 686
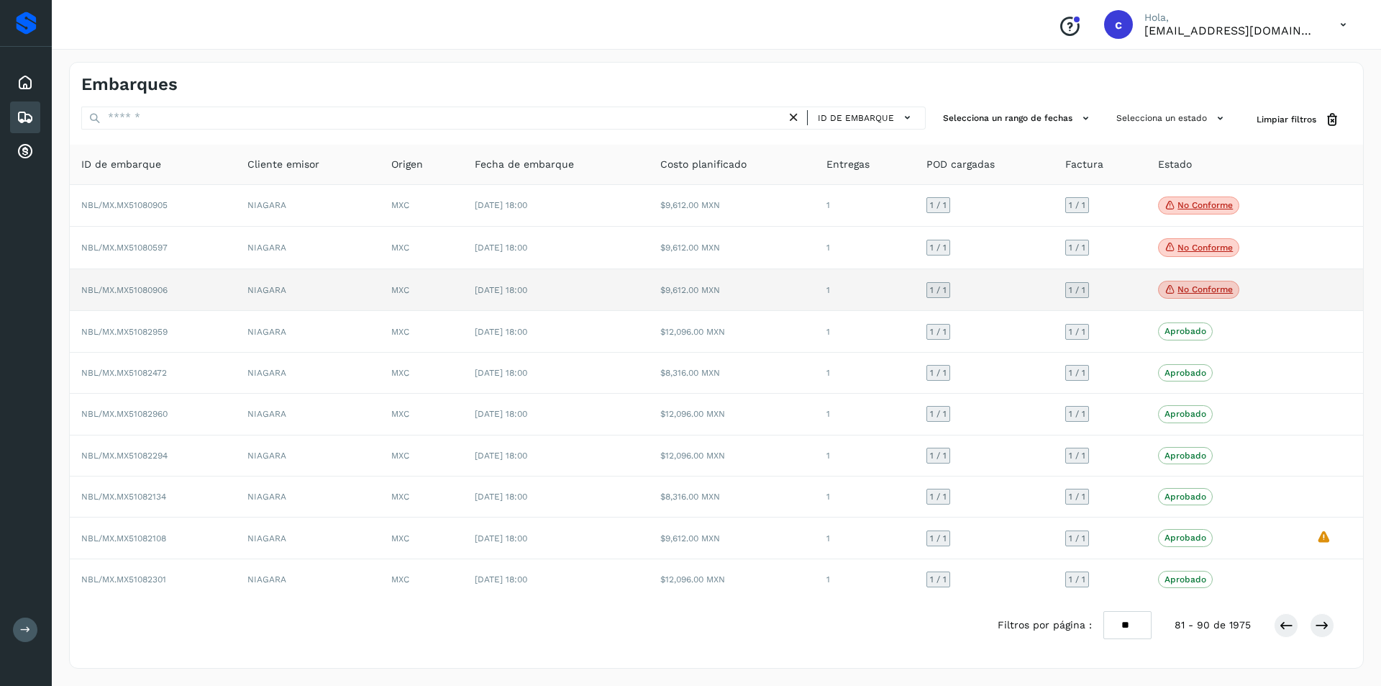
click at [1204, 294] on p "No conforme" at bounding box center [1205, 289] width 55 height 10
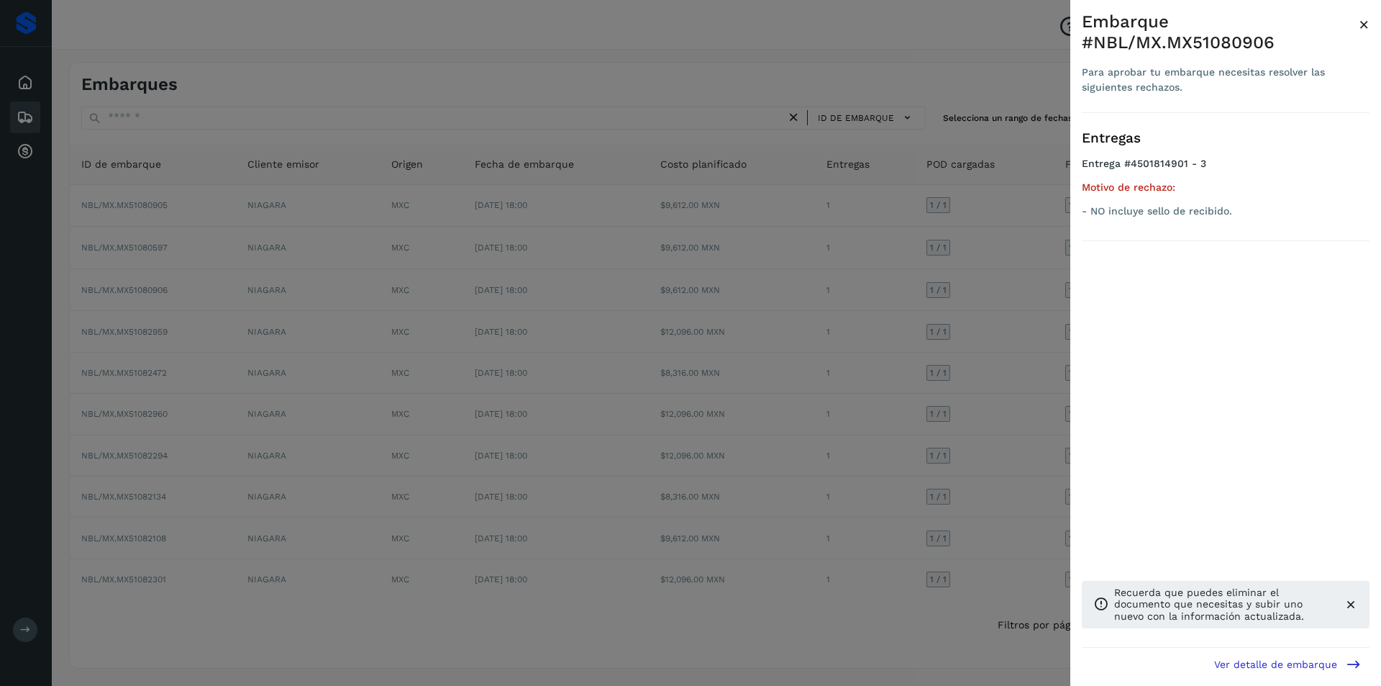
drag, startPoint x: 987, startPoint y: 339, endPoint x: 988, endPoint y: 353, distance: 14.4
click at [988, 353] on div at bounding box center [690, 343] width 1381 height 686
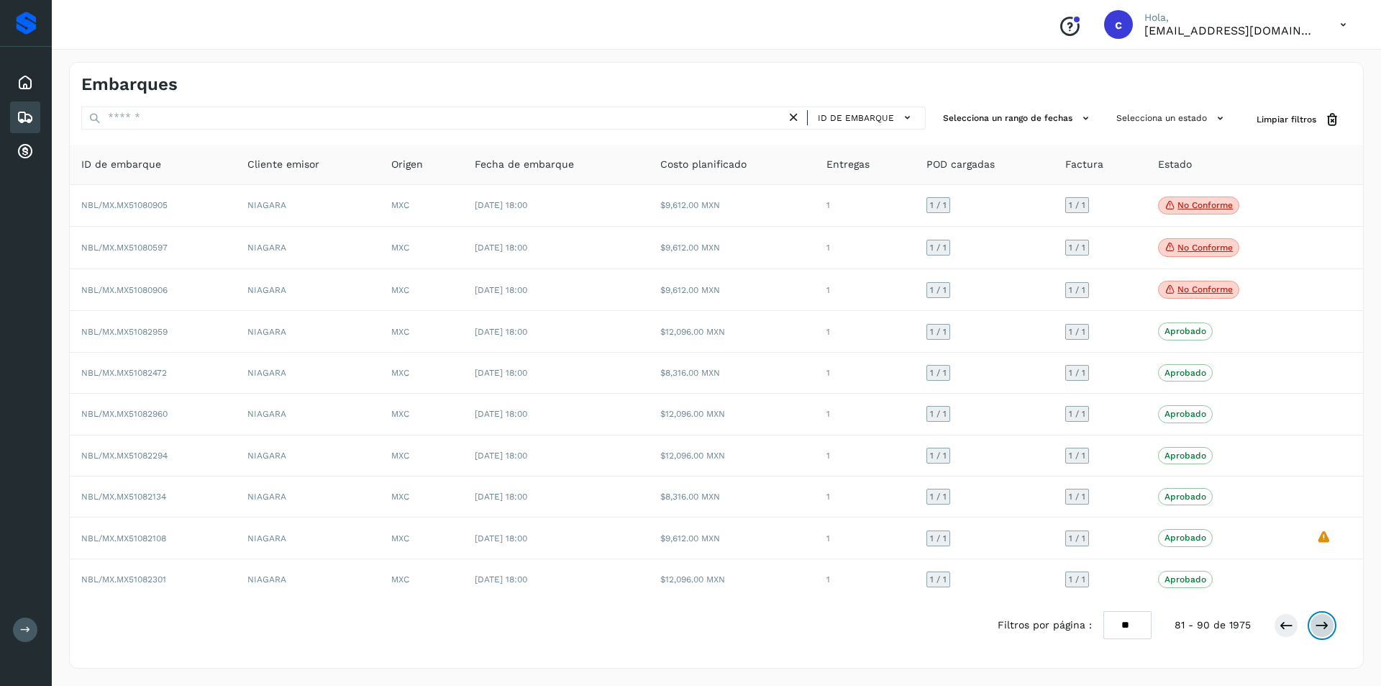
click at [1327, 614] on button at bounding box center [1322, 625] width 24 height 24
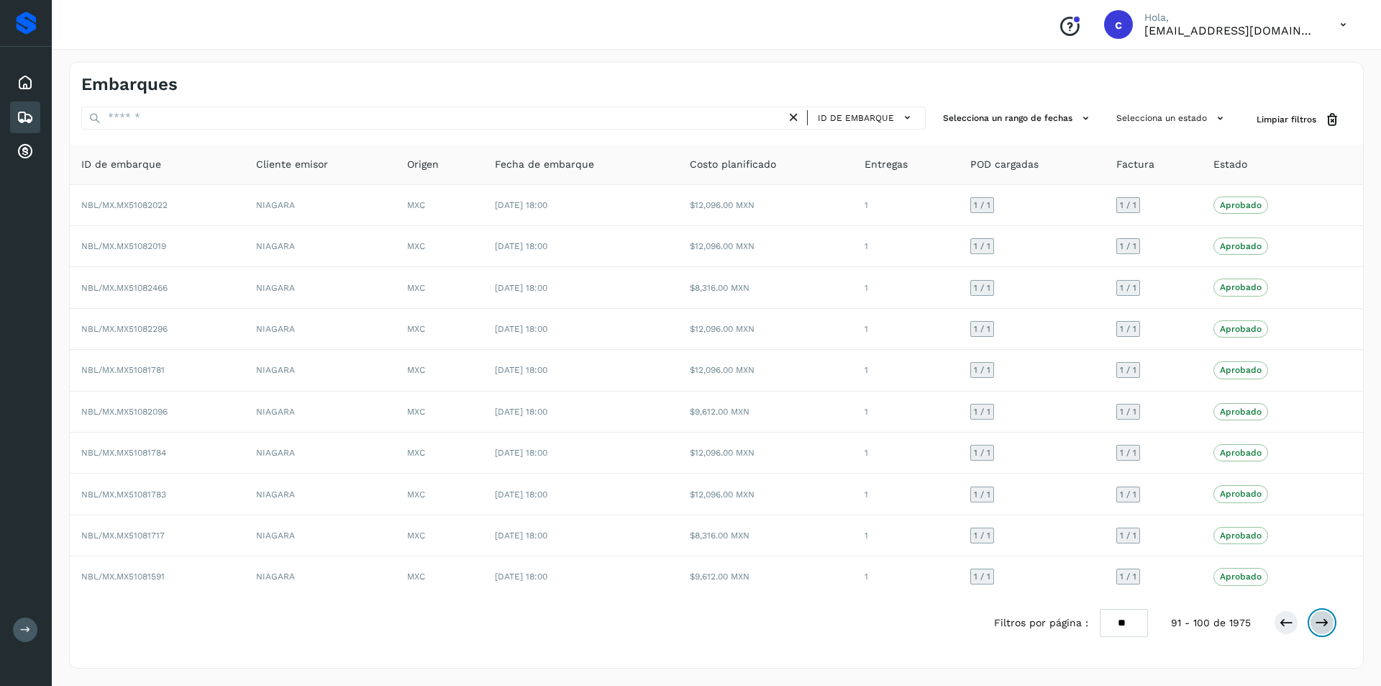
click at [1327, 624] on icon at bounding box center [1322, 622] width 14 height 14
